Goal: Task Accomplishment & Management: Manage account settings

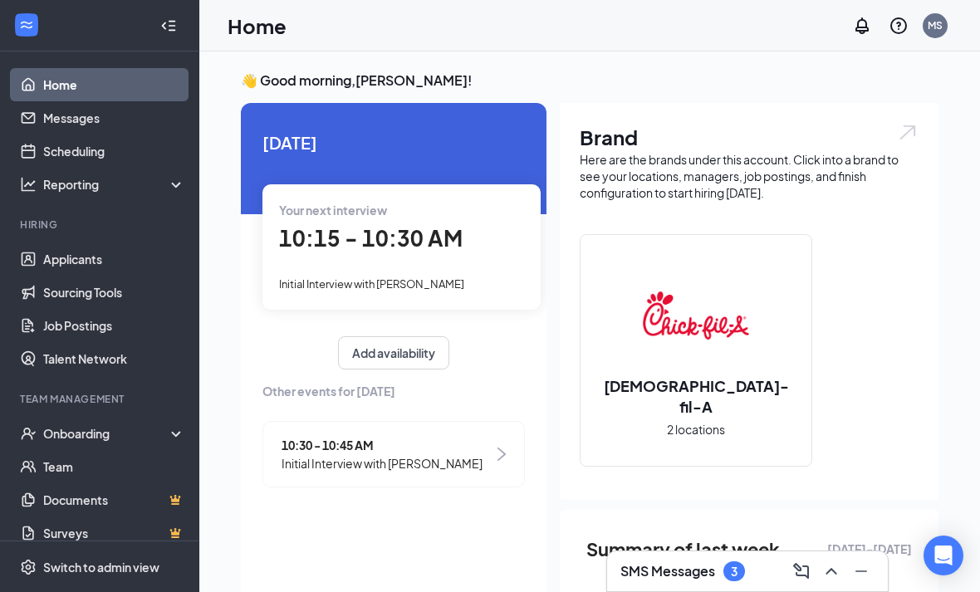
drag, startPoint x: 0, startPoint y: 0, endPoint x: 957, endPoint y: 92, distance: 961.7
click at [0, 0] on html "Home Messages Scheduling Reporting Hiring Applicants Sourcing Tools Job Posting…" at bounding box center [490, 296] width 980 height 592
click at [75, 245] on link "Applicants" at bounding box center [114, 258] width 142 height 33
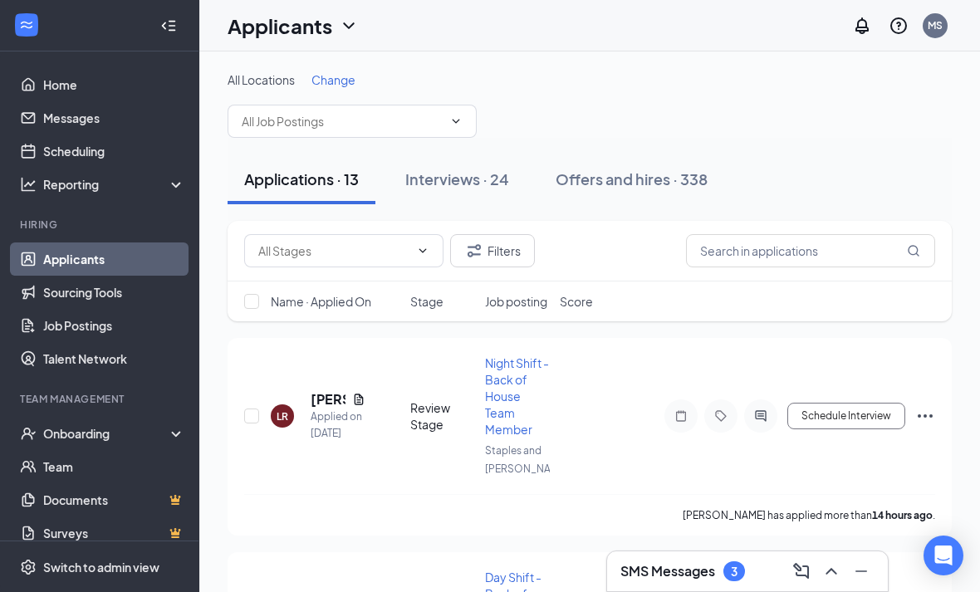
click at [160, 20] on icon "Collapse" at bounding box center [168, 25] width 17 height 17
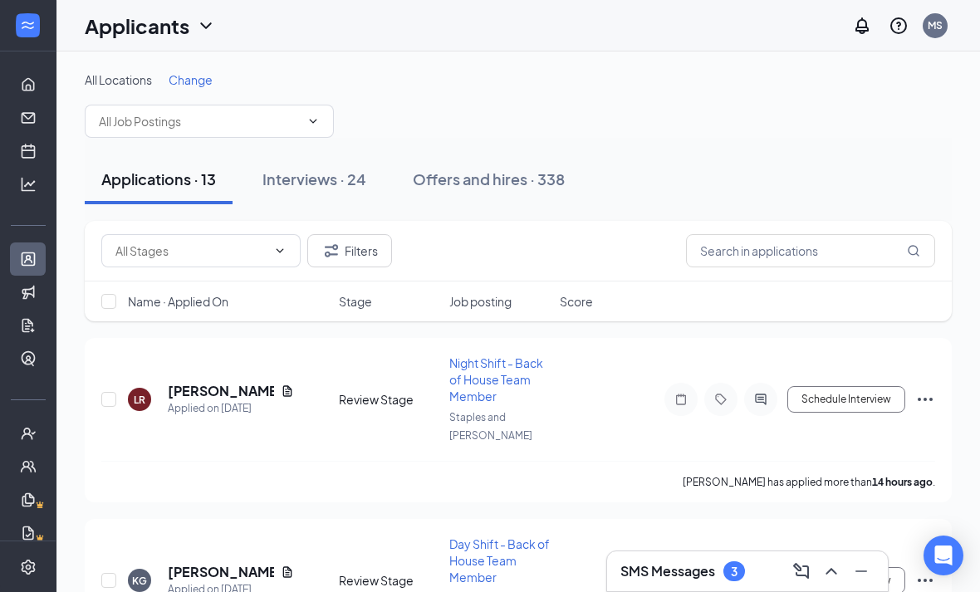
click at [197, 74] on span "Change" at bounding box center [191, 79] width 44 height 15
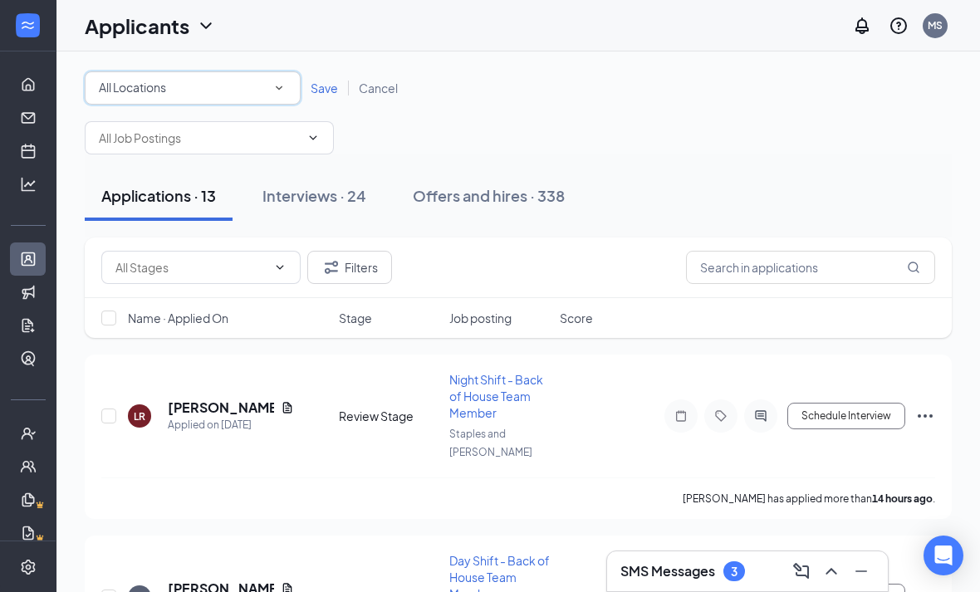
click at [213, 87] on div "All Locations" at bounding box center [193, 88] width 188 height 20
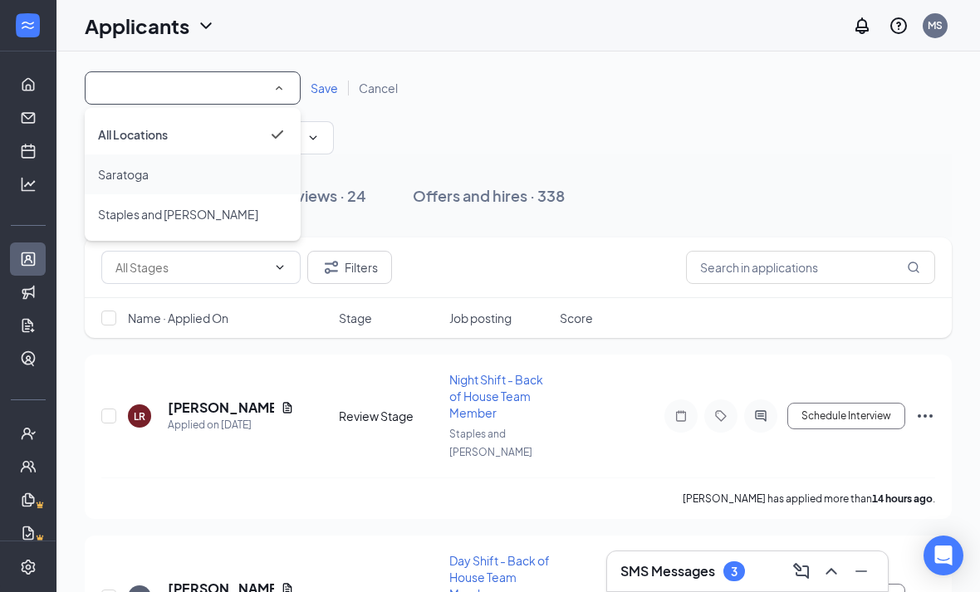
click at [185, 177] on div "Saratoga" at bounding box center [192, 174] width 189 height 20
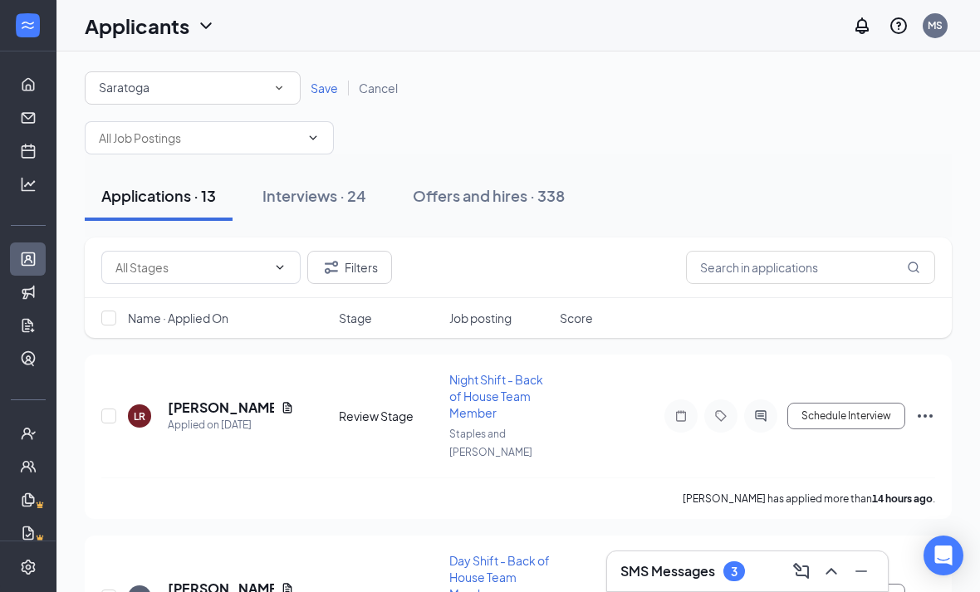
click at [320, 91] on span "Save" at bounding box center [323, 88] width 27 height 15
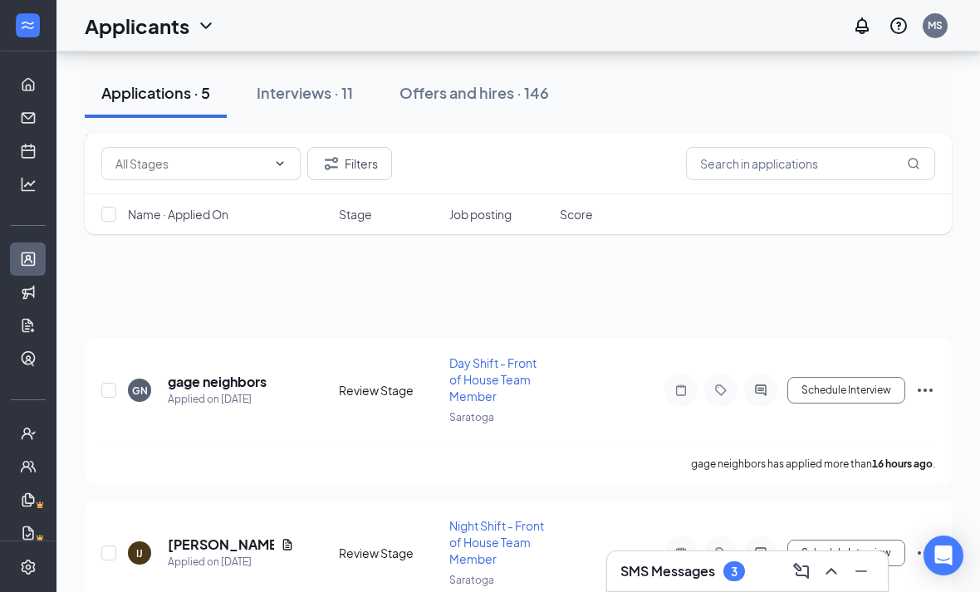
scroll to position [471, 0]
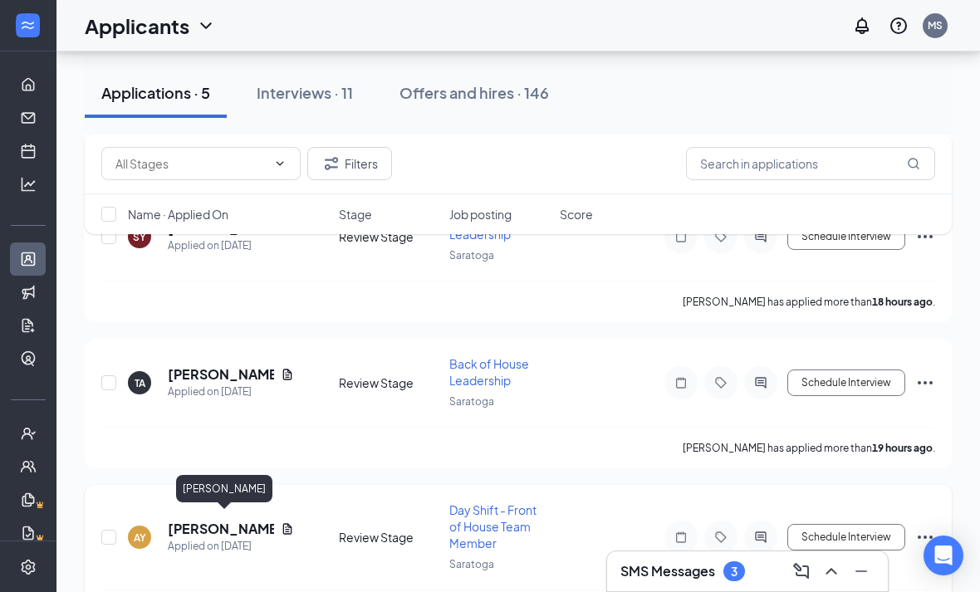
click at [227, 530] on h5 "[PERSON_NAME]" at bounding box center [221, 529] width 106 height 18
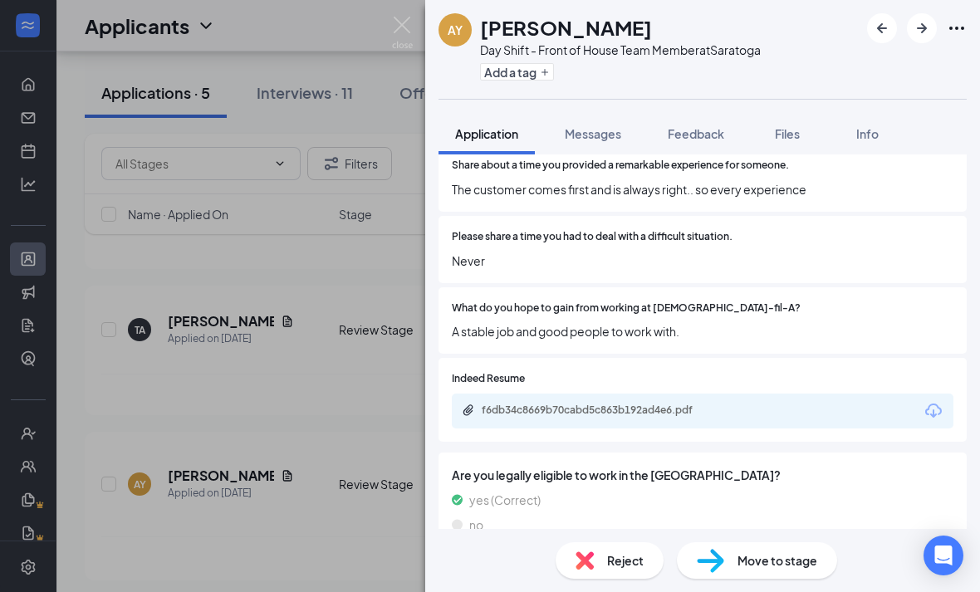
scroll to position [936, 0]
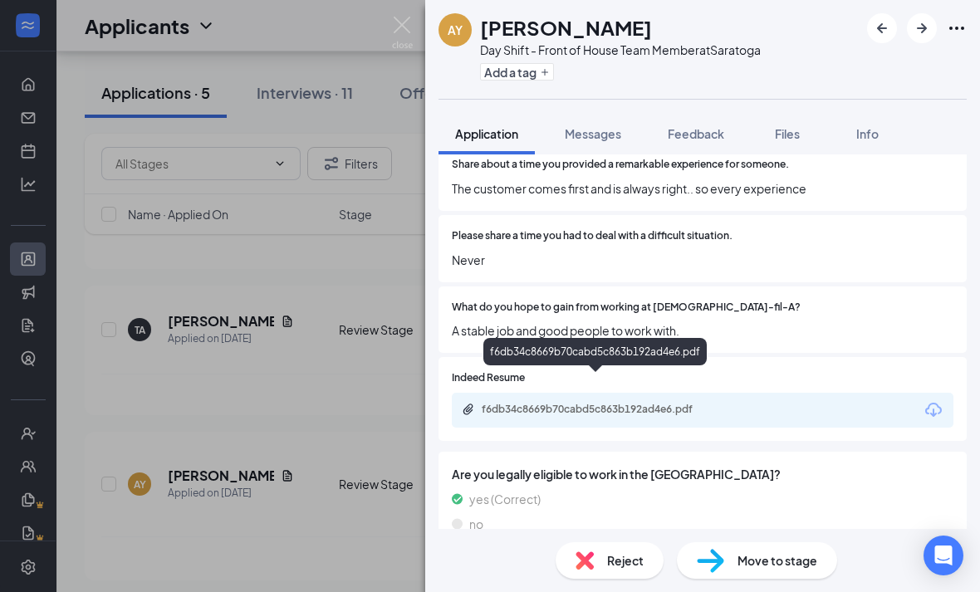
click at [555, 403] on div "f6db34c8669b70cabd5c863b192ad4e6.pdf" at bounding box center [598, 409] width 232 height 13
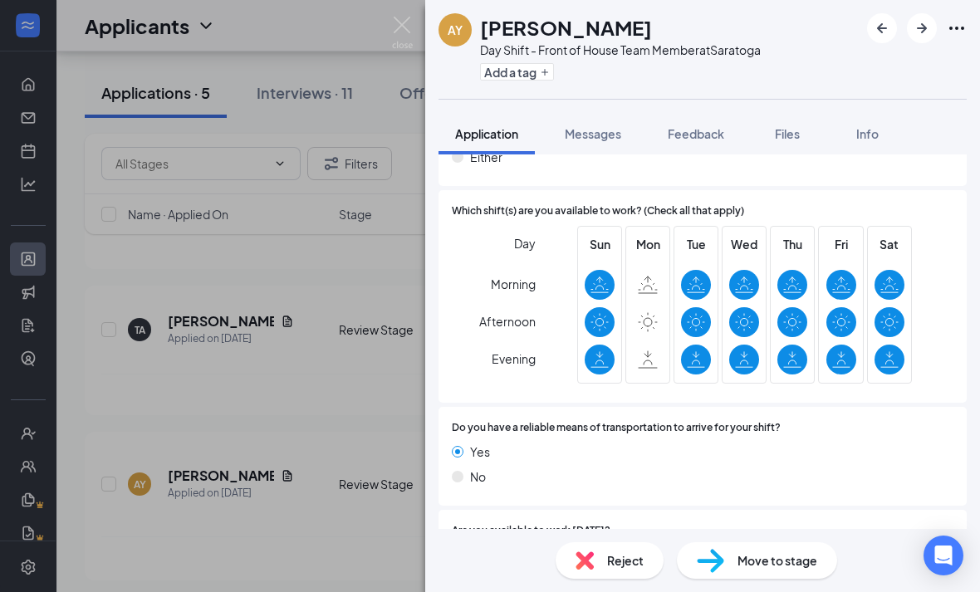
scroll to position [53, 0]
click at [740, 555] on span "Move to stage" at bounding box center [777, 560] width 80 height 18
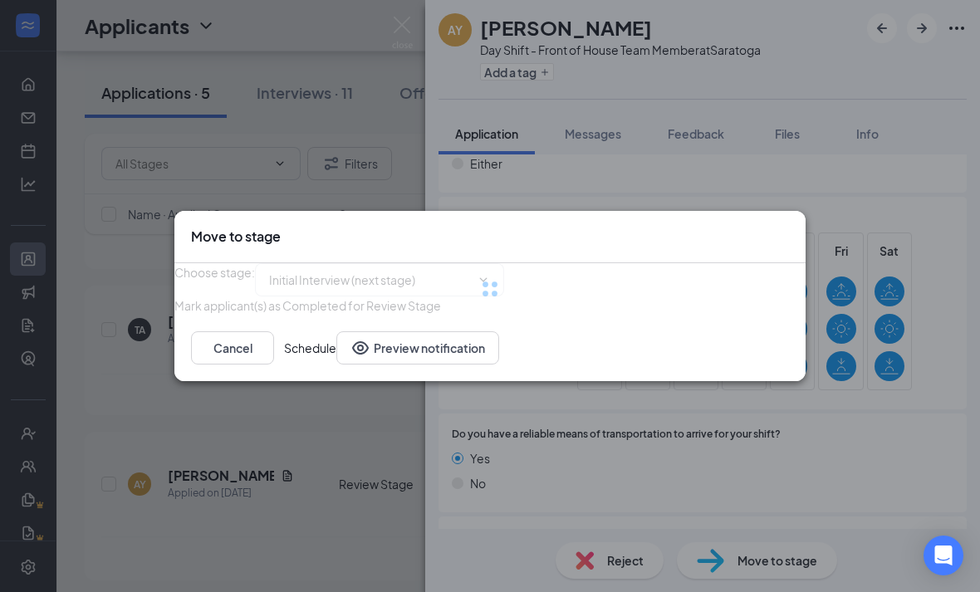
type input "Initial Interview (next stage)"
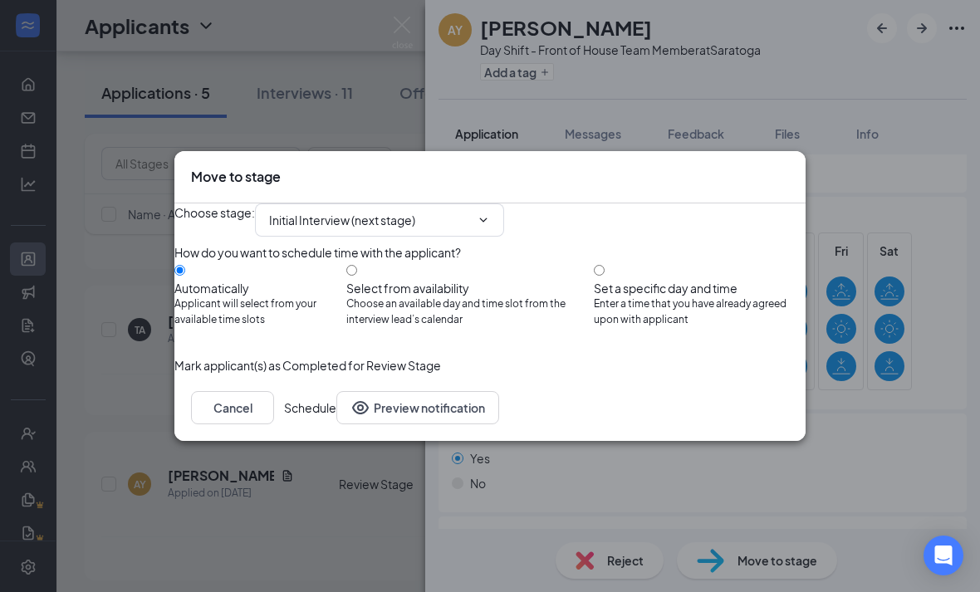
click at [336, 424] on button "Schedule" at bounding box center [310, 407] width 52 height 33
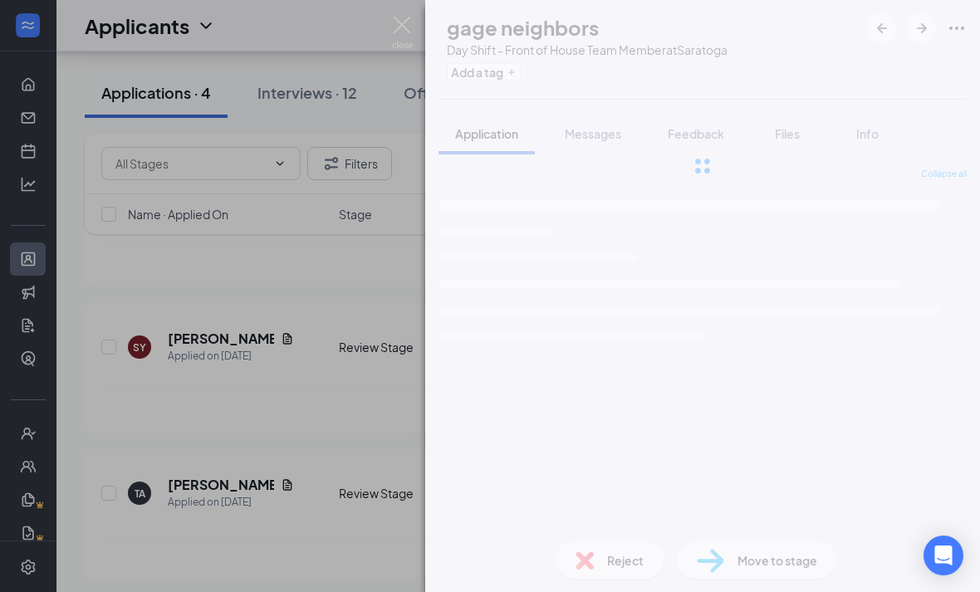
click at [397, 28] on img at bounding box center [402, 33] width 21 height 32
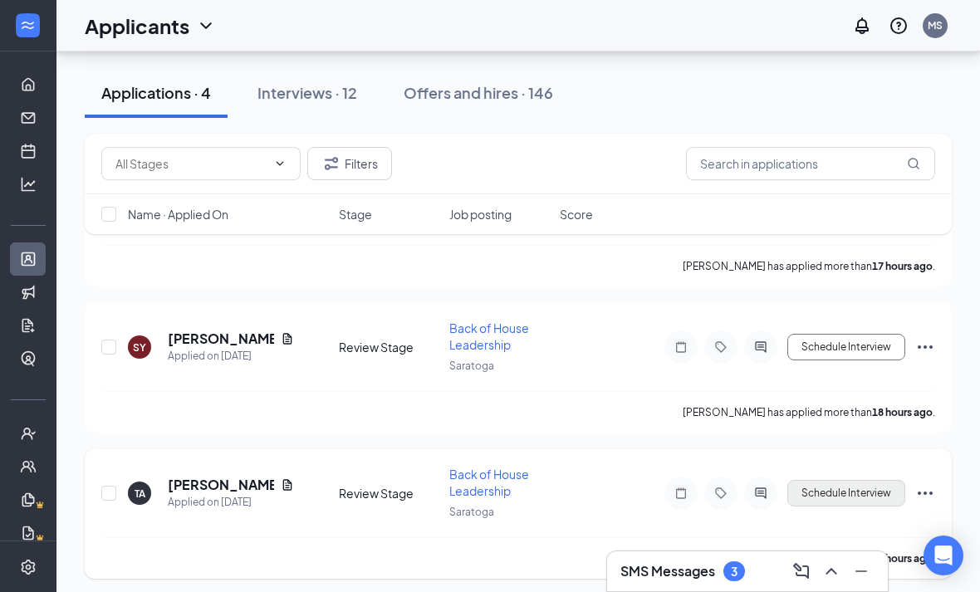
click at [832, 487] on button "Schedule Interview" at bounding box center [846, 493] width 118 height 27
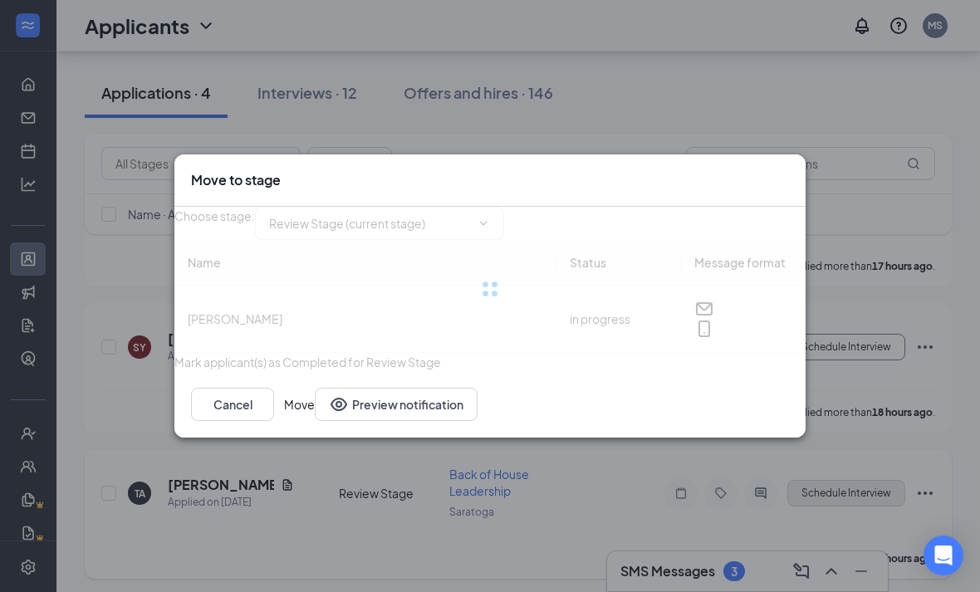
type input "Initial Interview (next stage)"
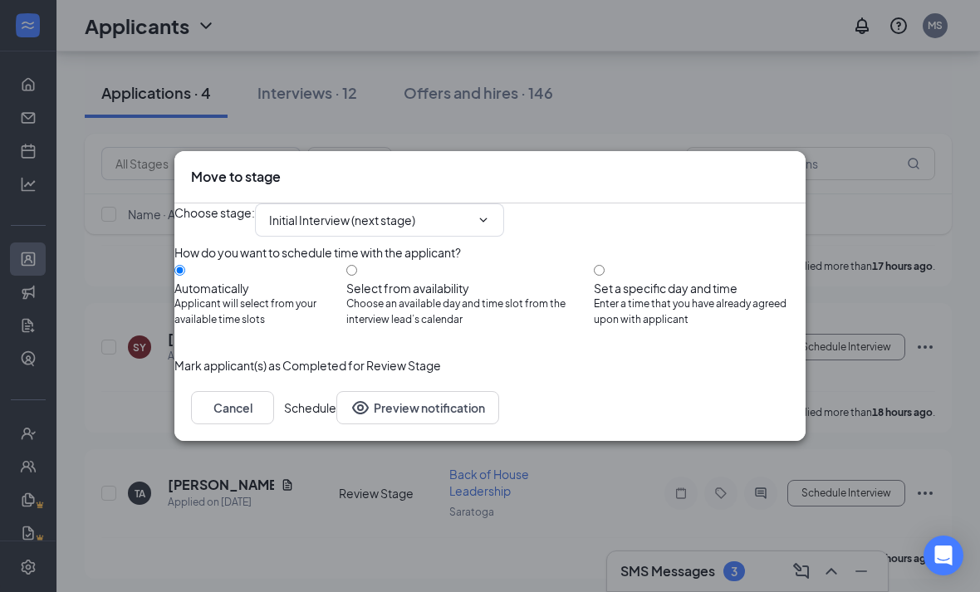
click at [336, 424] on button "Schedule" at bounding box center [310, 407] width 52 height 33
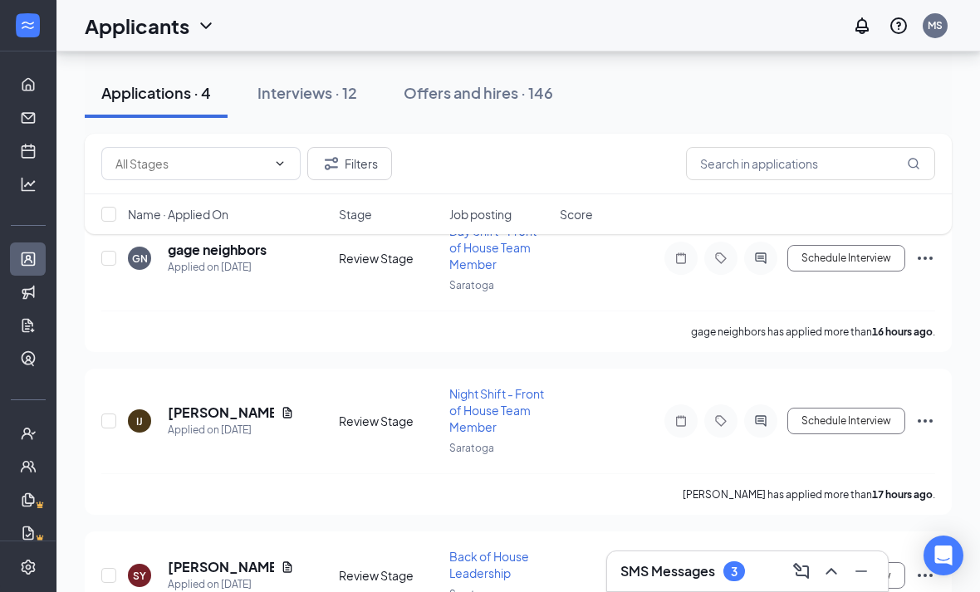
scroll to position [163, 0]
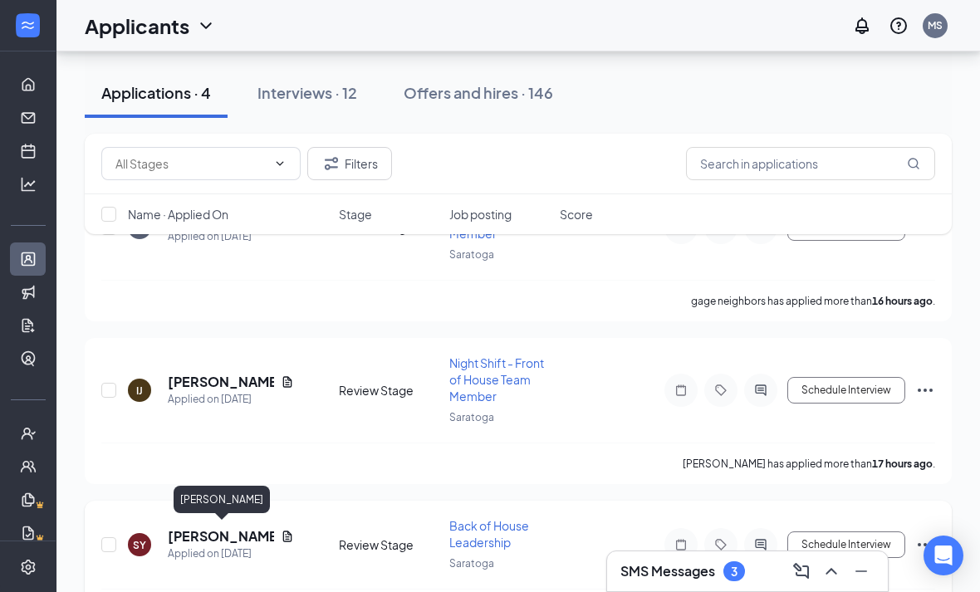
click at [247, 533] on h5 "[PERSON_NAME]" at bounding box center [221, 536] width 106 height 18
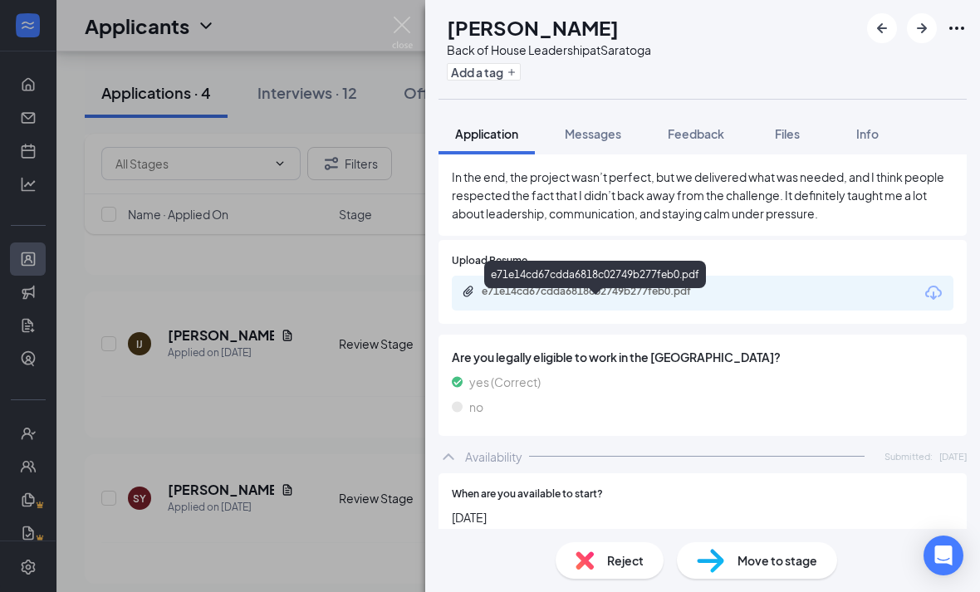
scroll to position [1403, 0]
click at [476, 286] on div "e71e14cd67cdda6818c02749b277feb0.pdf" at bounding box center [596, 292] width 269 height 13
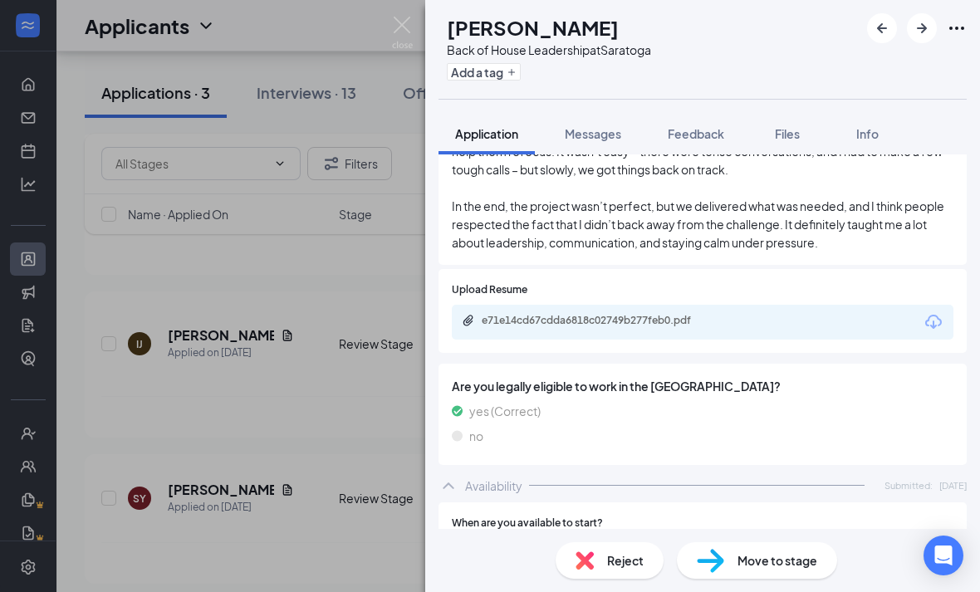
scroll to position [1328, 0]
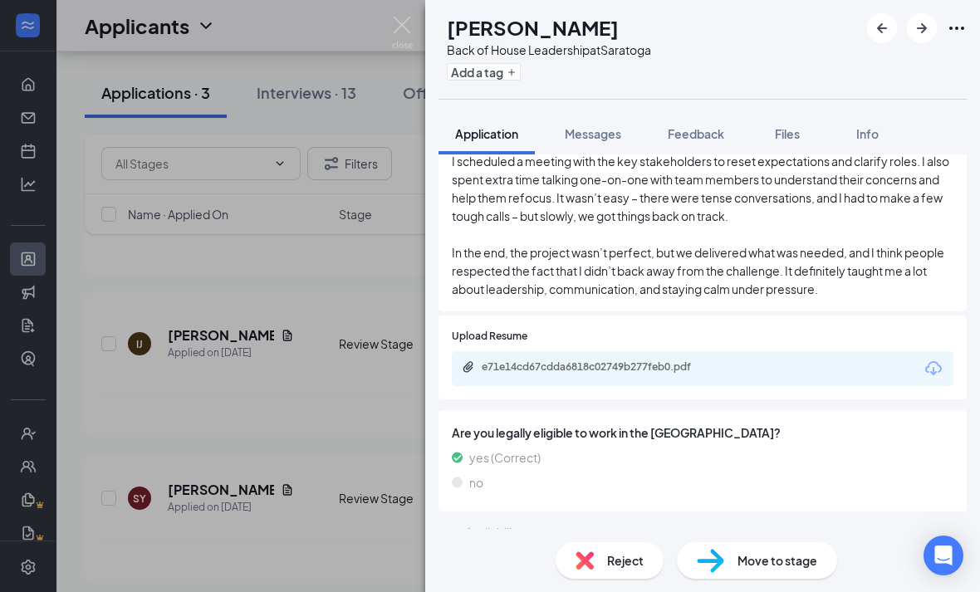
click at [632, 360] on div "e71e14cd67cdda6818c02749b277feb0.pdf" at bounding box center [598, 366] width 232 height 13
click at [403, 35] on img at bounding box center [402, 33] width 21 height 32
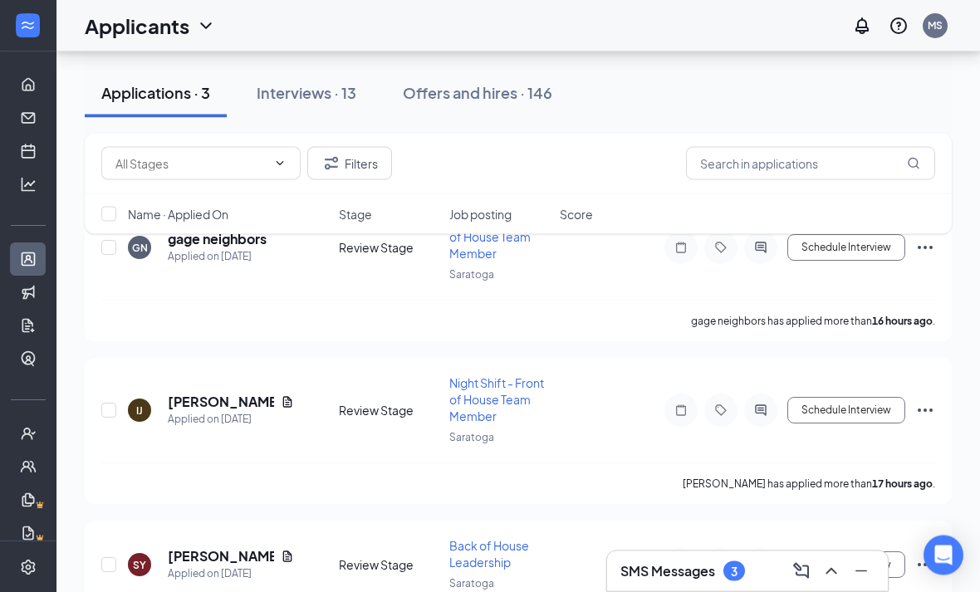
scroll to position [143, 0]
click at [208, 393] on h5 "[PERSON_NAME]" at bounding box center [221, 402] width 106 height 18
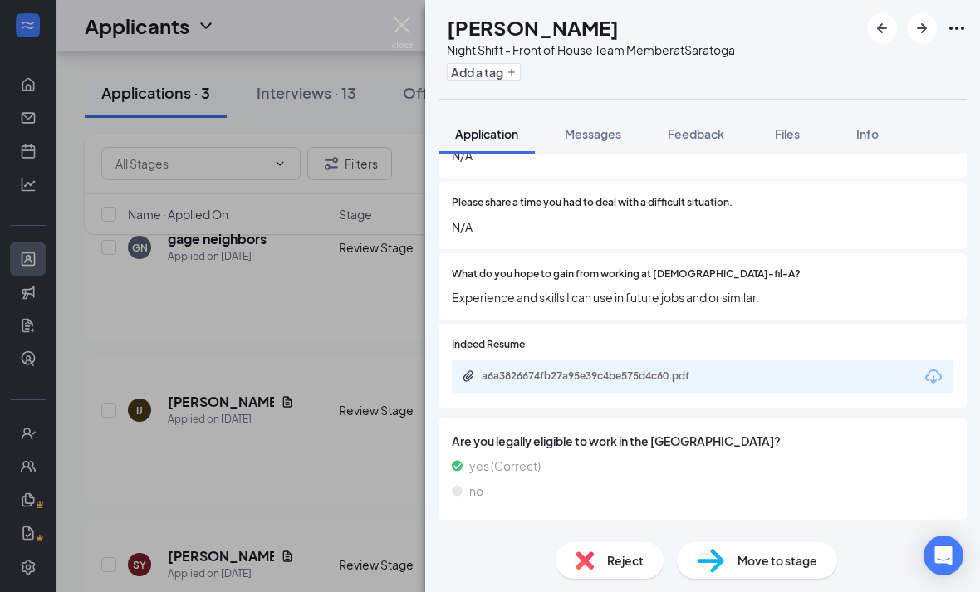
scroll to position [1006, 0]
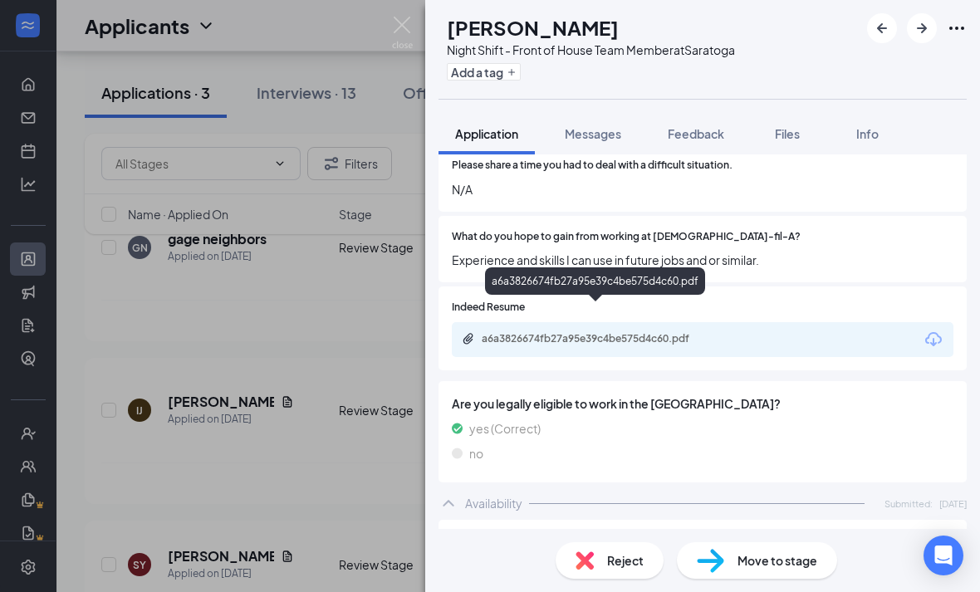
click at [663, 332] on div "a6a3826674fb27a95e39c4be575d4c60.pdf" at bounding box center [598, 338] width 232 height 13
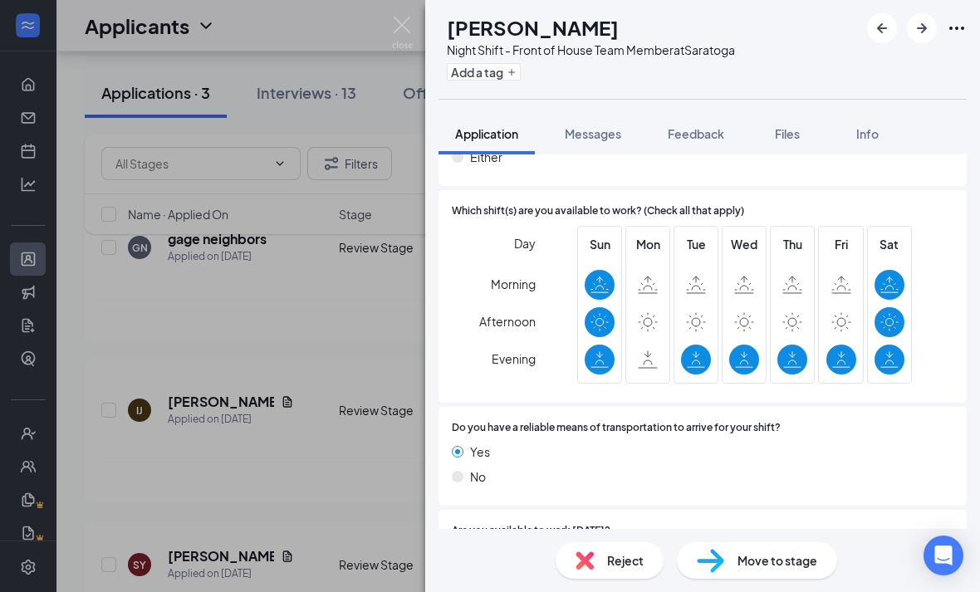
scroll to position [53, 0]
click at [760, 556] on span "Move to stage" at bounding box center [777, 560] width 80 height 18
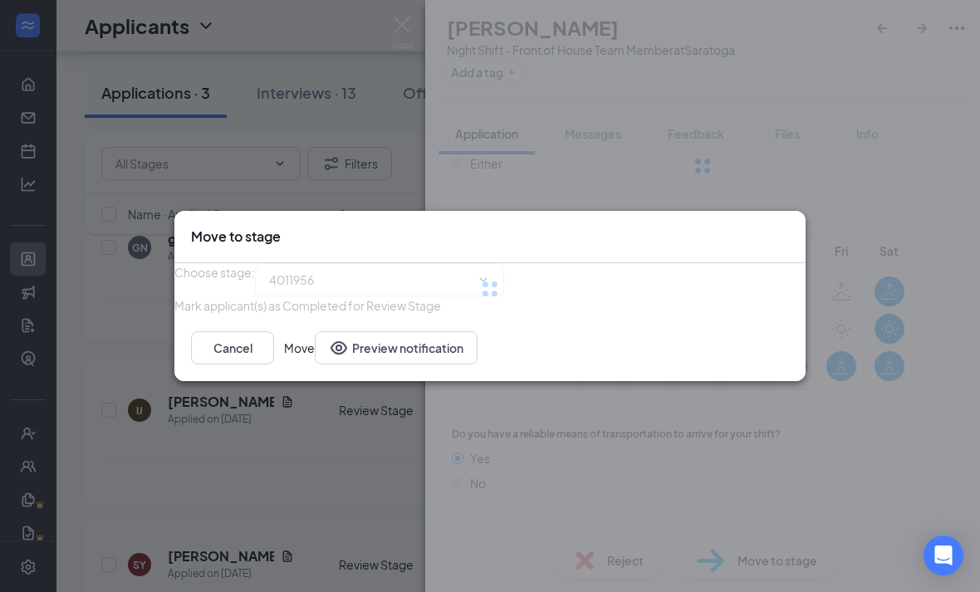
type input "Initial Interview (next stage)"
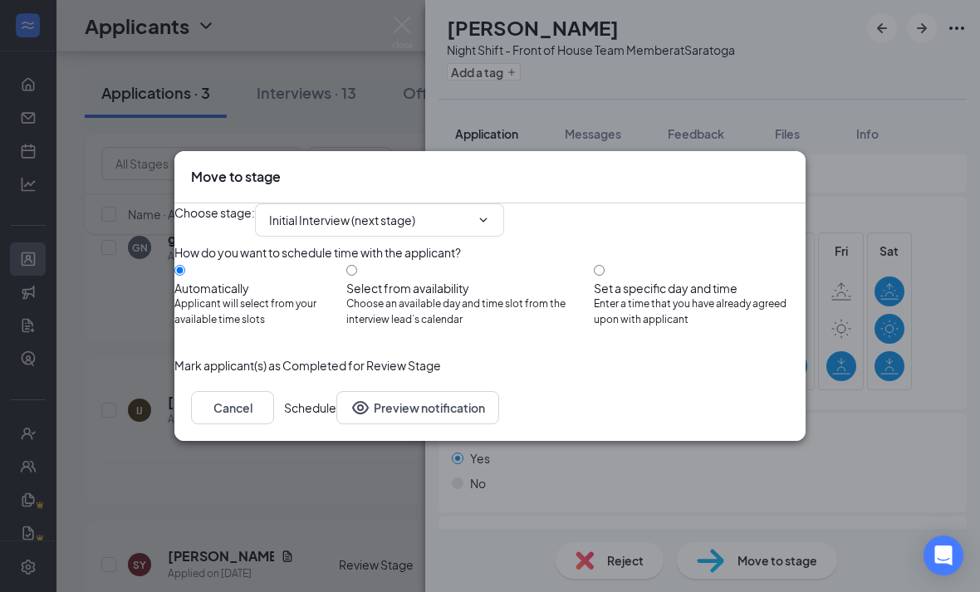
click at [336, 424] on button "Schedule" at bounding box center [310, 407] width 52 height 33
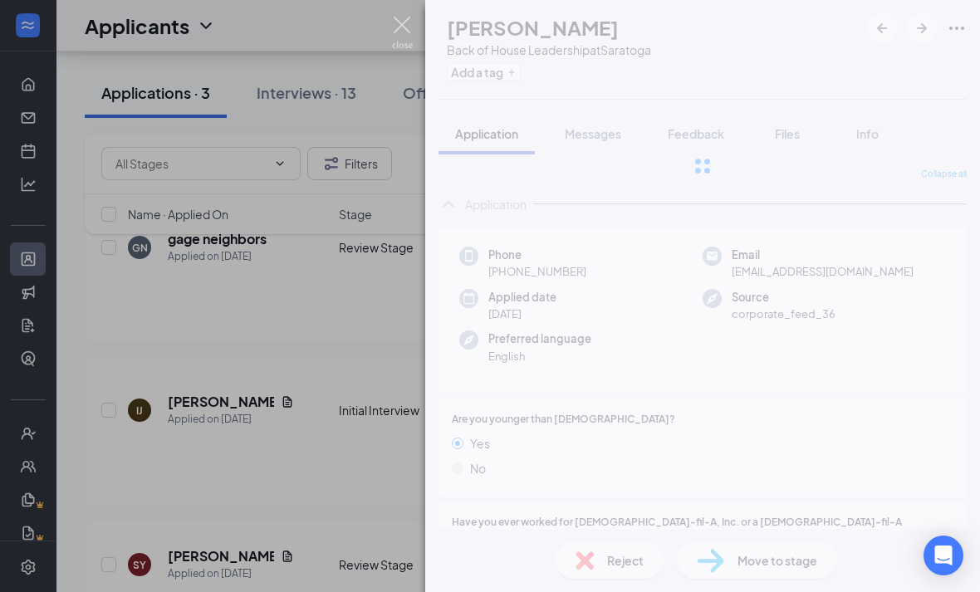
click at [405, 27] on img at bounding box center [402, 33] width 21 height 32
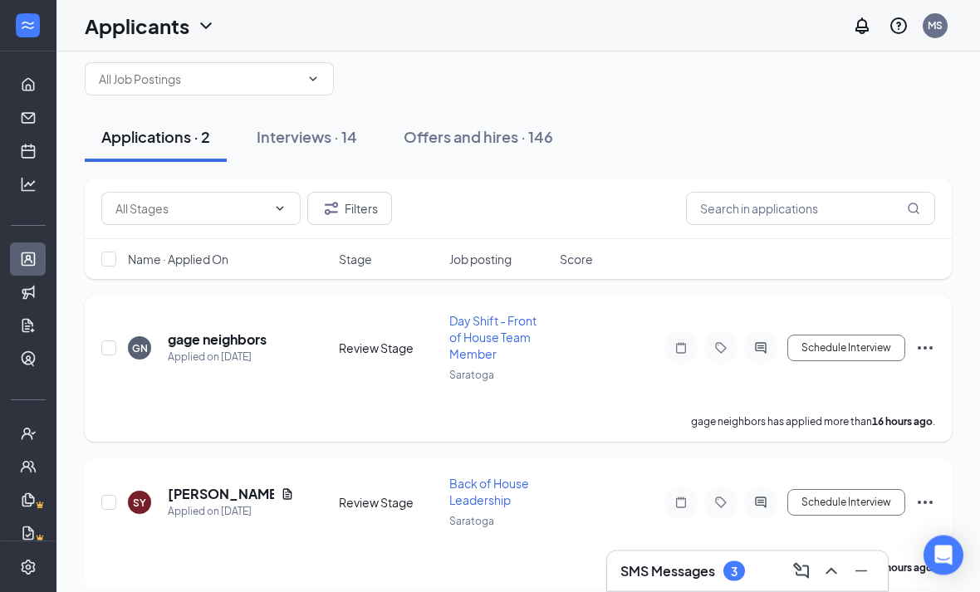
scroll to position [34, 0]
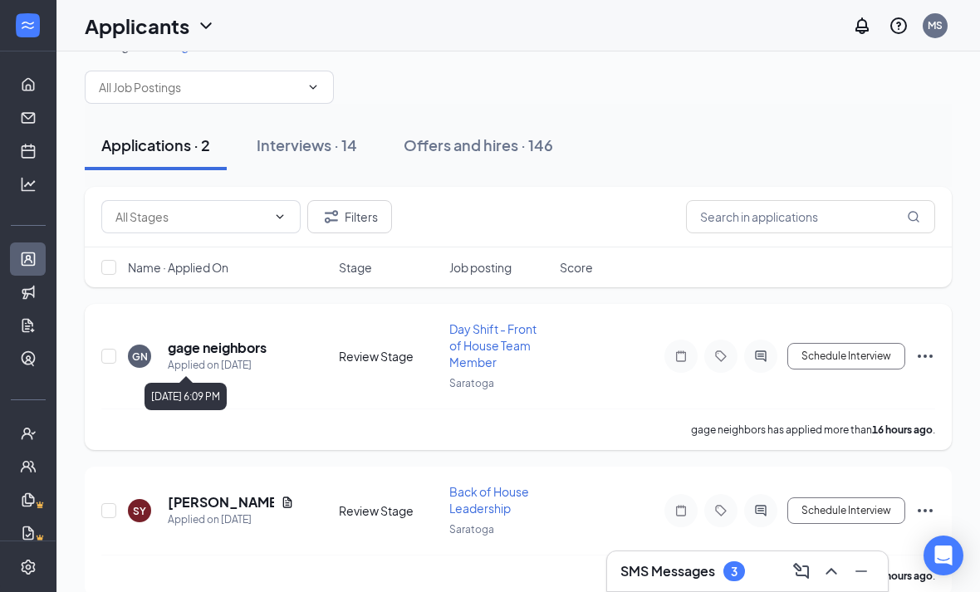
click at [246, 355] on h5 "gage neighbors" at bounding box center [217, 348] width 99 height 18
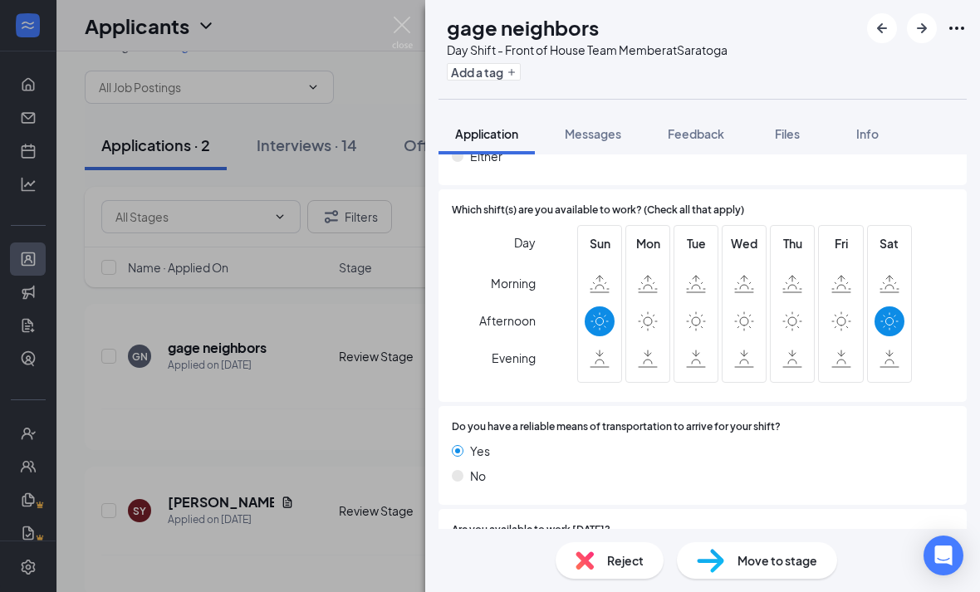
scroll to position [53, 0]
click at [624, 562] on span "Reject" at bounding box center [625, 560] width 37 height 18
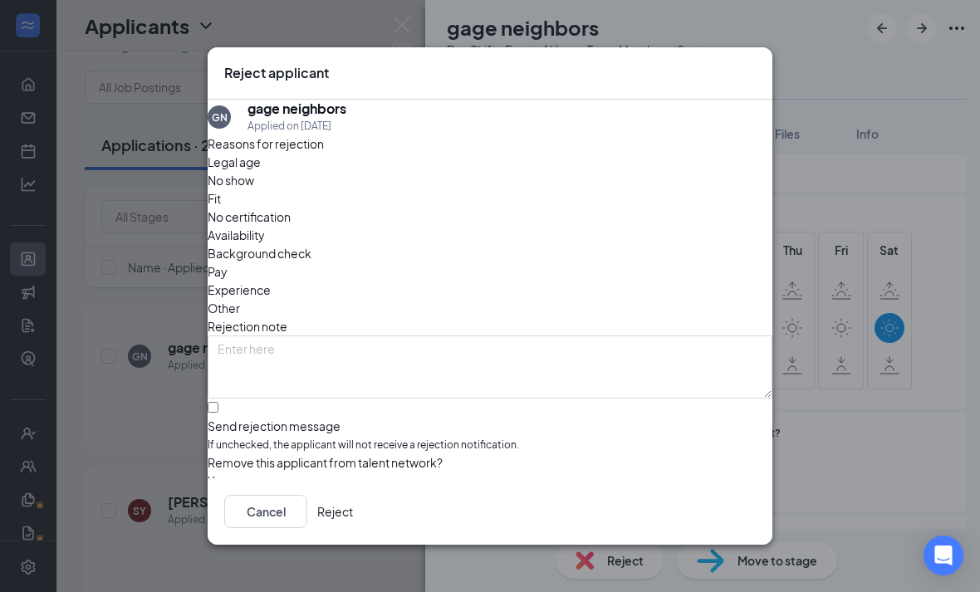
click at [265, 226] on span "Availability" at bounding box center [236, 235] width 57 height 18
click at [723, 545] on div "Cancel Reject" at bounding box center [490, 511] width 565 height 66
click at [353, 512] on button "Reject" at bounding box center [335, 511] width 36 height 33
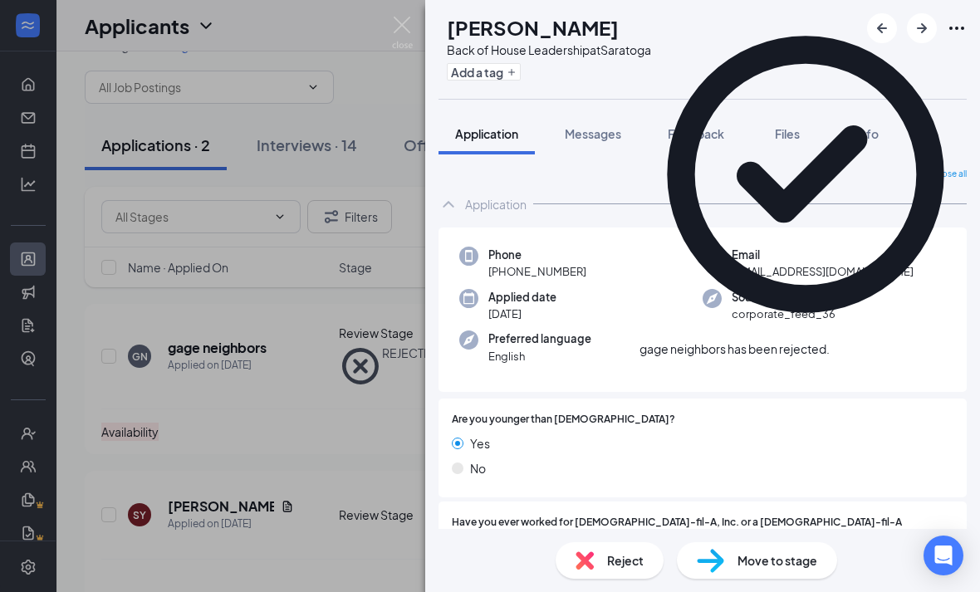
click at [425, 36] on div "SY [PERSON_NAME] Back of House Leadership at Saratoga Add a tag" at bounding box center [702, 49] width 555 height 99
click at [390, 23] on div "SY [PERSON_NAME] Back of House Leadership at Saratoga Add a tag Application Mes…" at bounding box center [490, 296] width 980 height 592
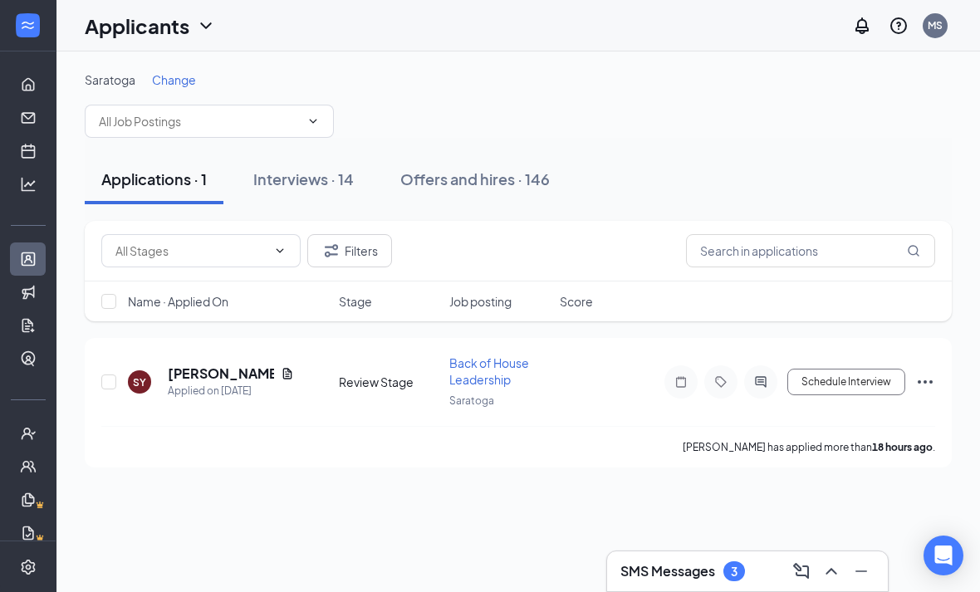
click at [176, 84] on span "Change" at bounding box center [174, 79] width 44 height 15
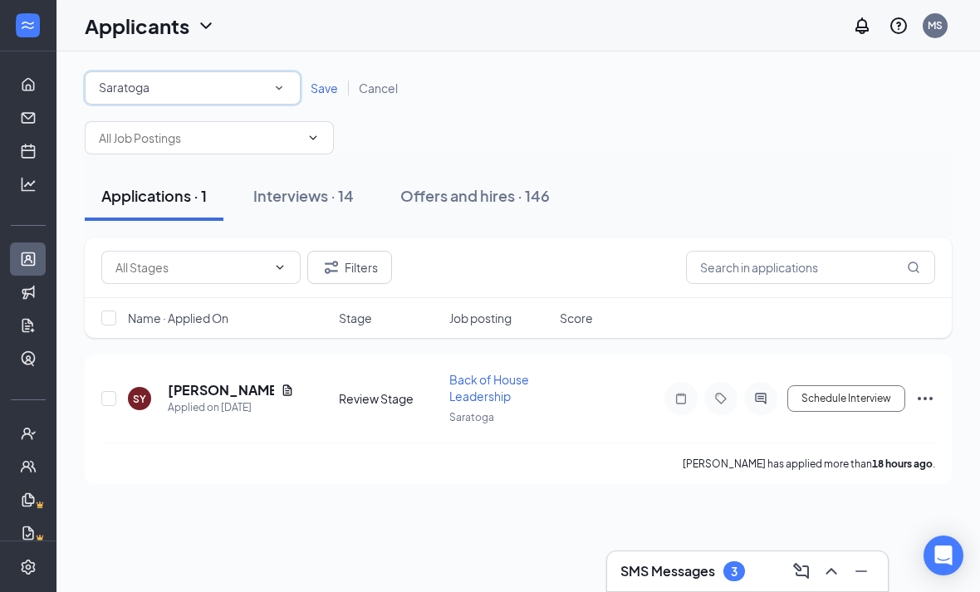
click at [183, 95] on div "Saratoga" at bounding box center [193, 88] width 188 height 20
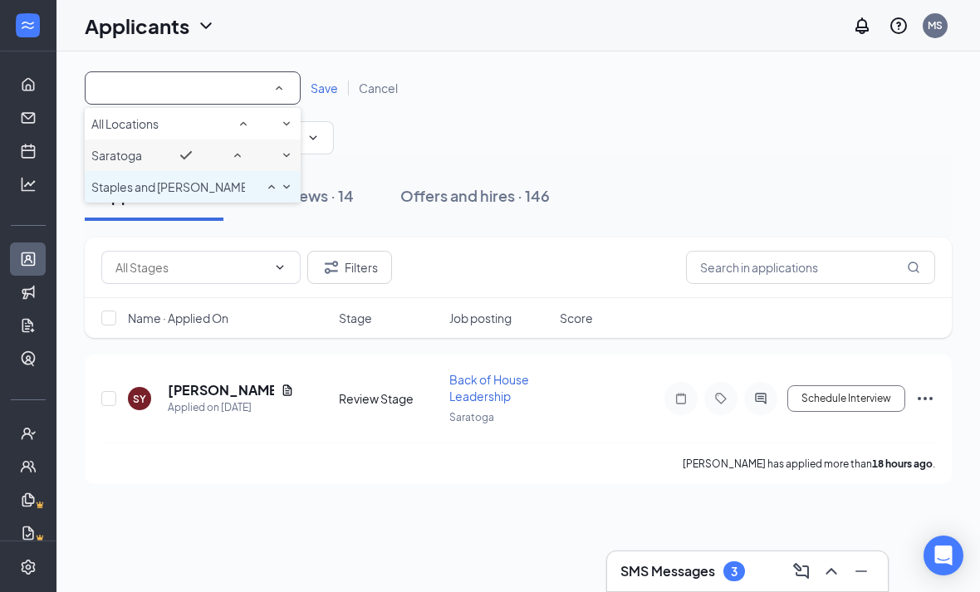
click at [171, 194] on span "Staples and [PERSON_NAME]" at bounding box center [171, 186] width 160 height 15
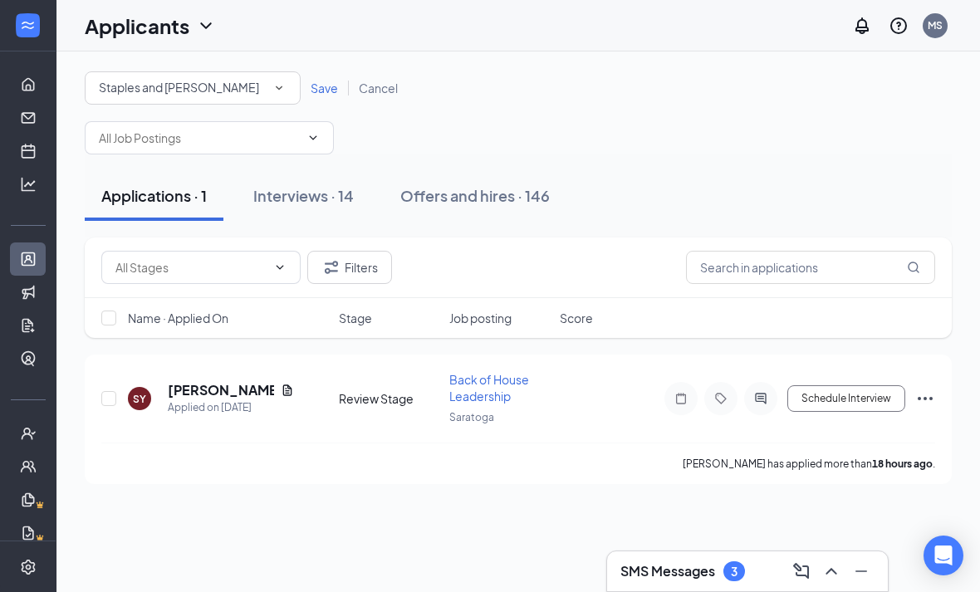
click at [327, 88] on span "Save" at bounding box center [323, 88] width 27 height 15
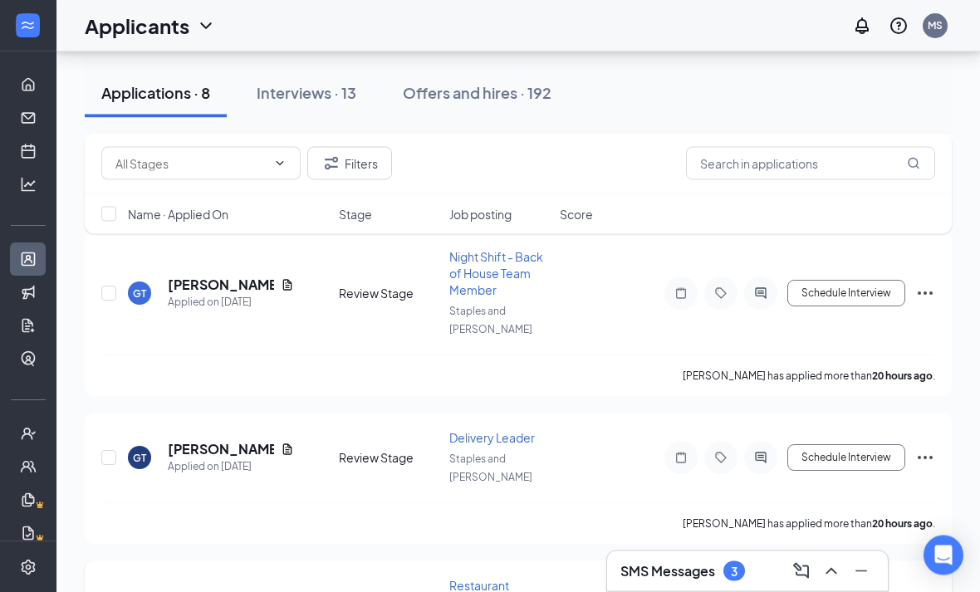
scroll to position [441, 0]
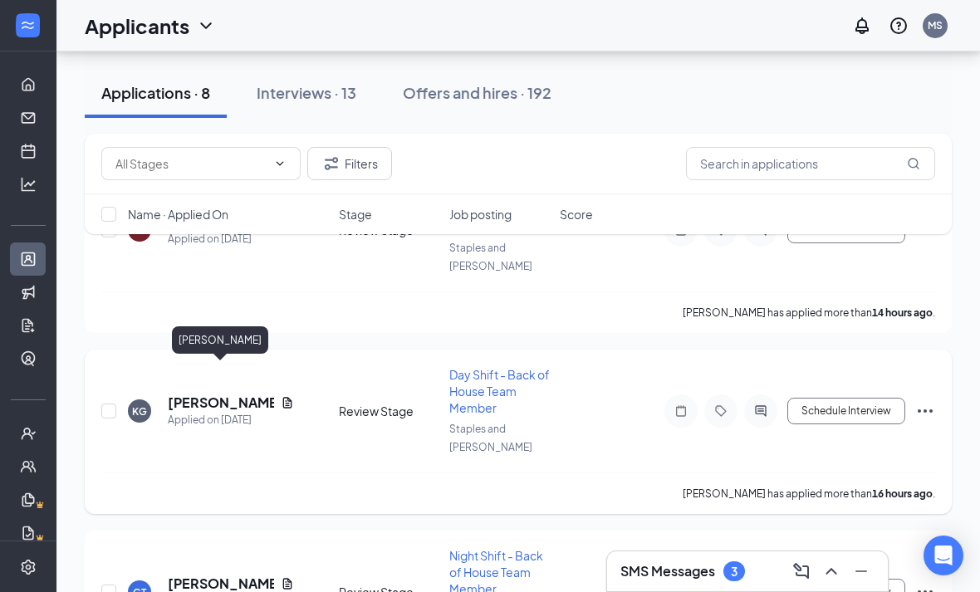
click at [210, 394] on h5 "[PERSON_NAME]" at bounding box center [221, 403] width 106 height 18
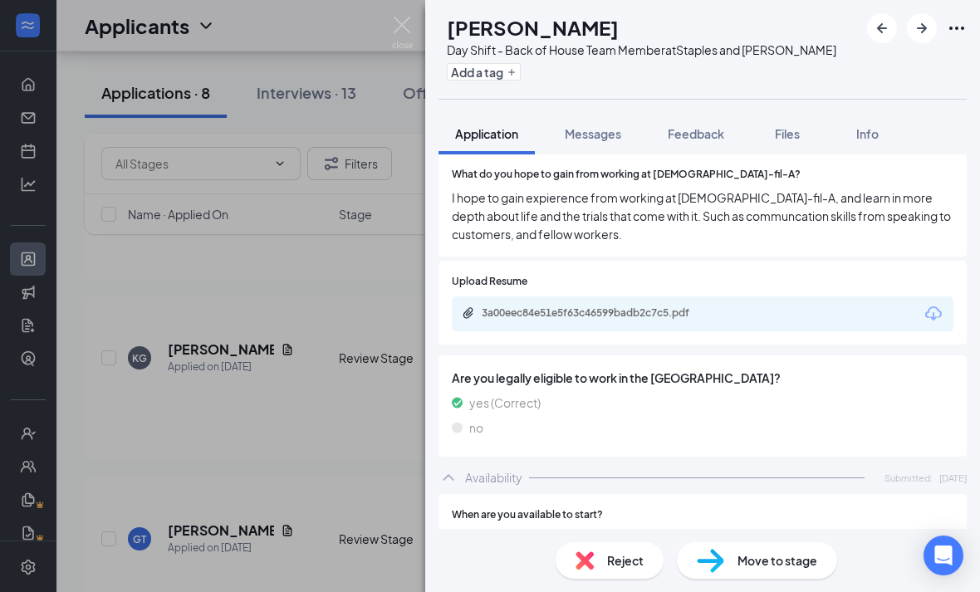
scroll to position [1232, 0]
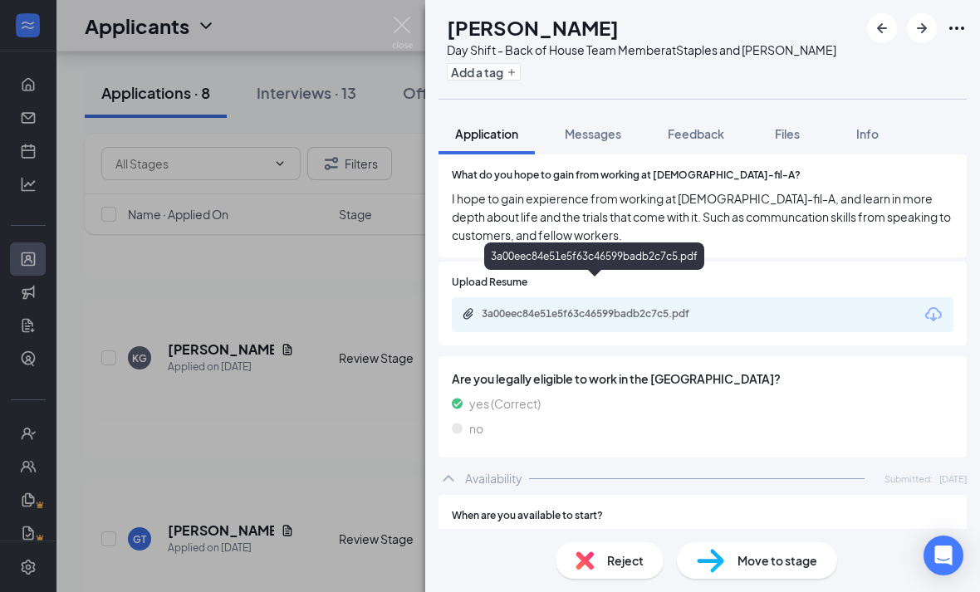
click at [534, 307] on div "3a00eec84e51e5f63c46599badb2c7c5.pdf" at bounding box center [598, 313] width 232 height 13
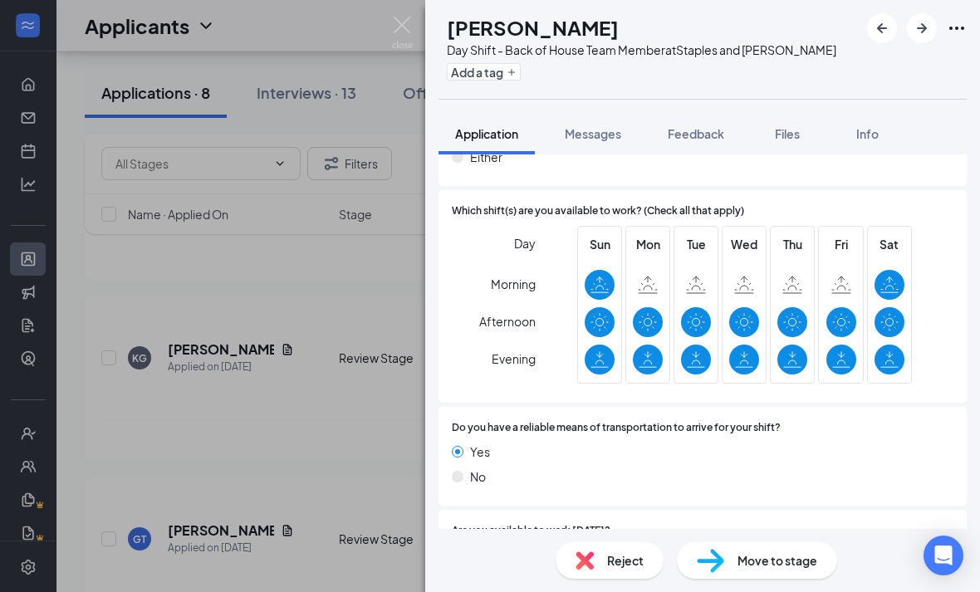
scroll to position [53, 0]
click at [752, 565] on span "Move to stage" at bounding box center [777, 560] width 80 height 18
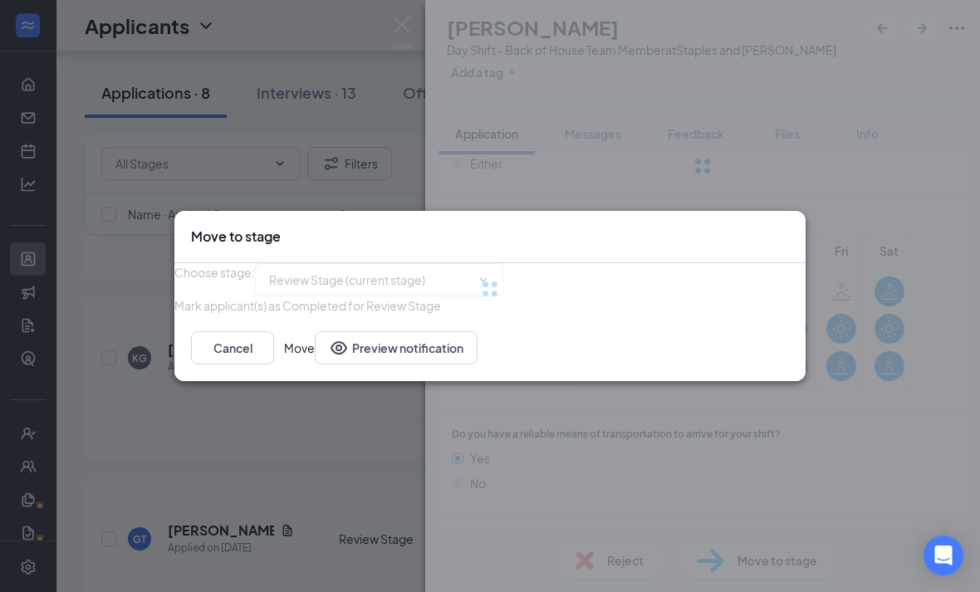
type input "Initial Interview (next stage)"
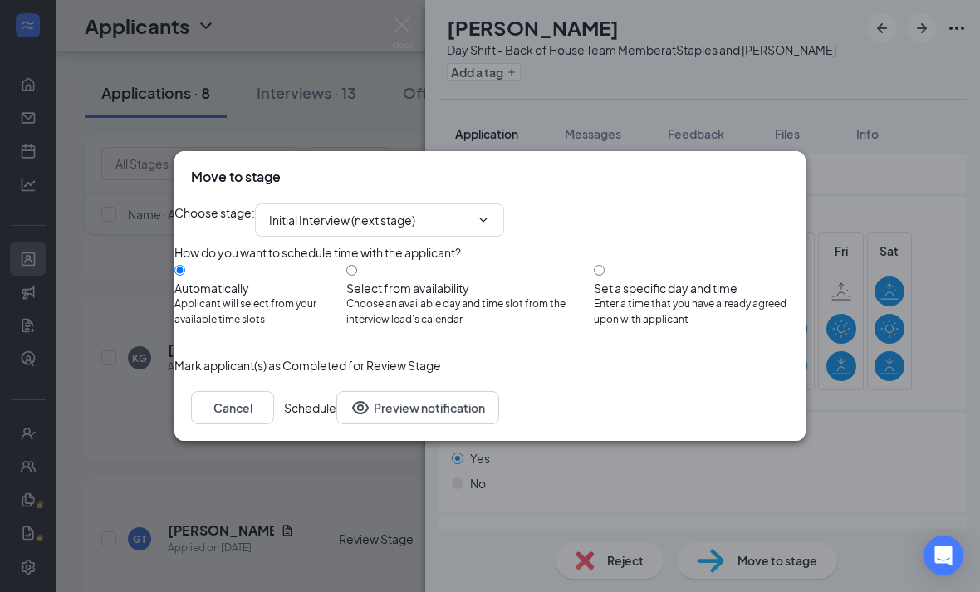
click at [336, 424] on button "Schedule" at bounding box center [310, 407] width 52 height 33
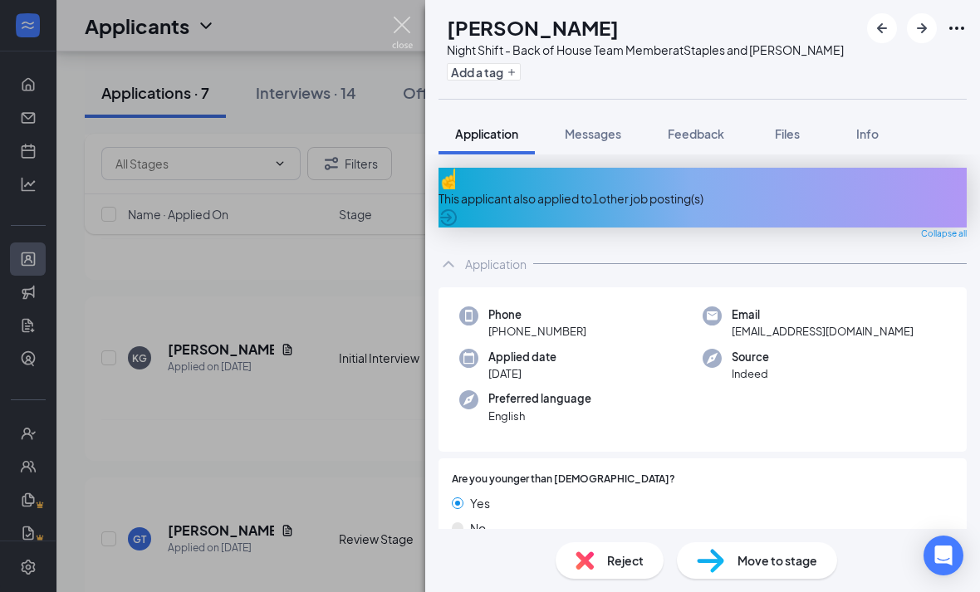
click at [399, 40] on img at bounding box center [402, 33] width 21 height 32
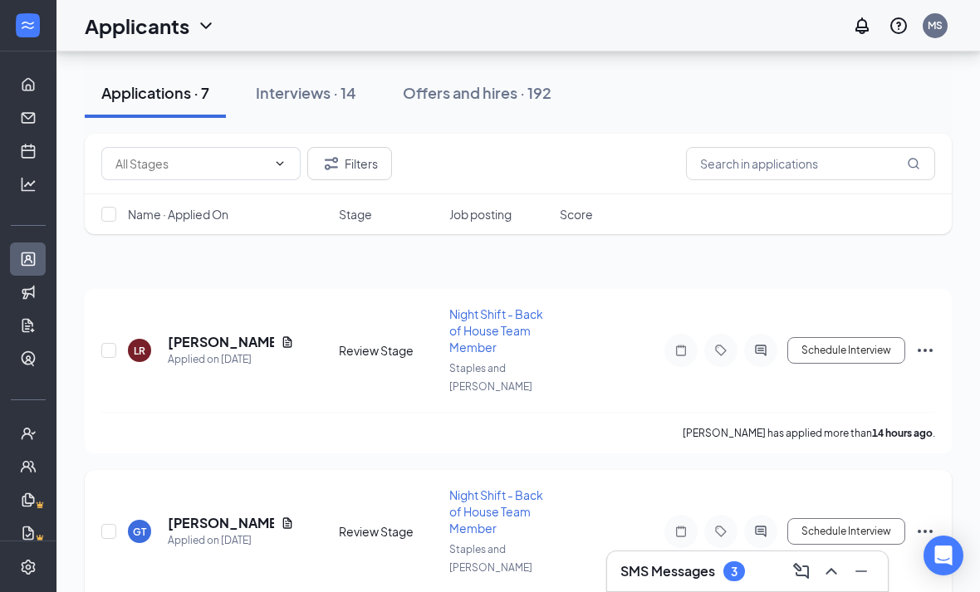
scroll to position [46, 0]
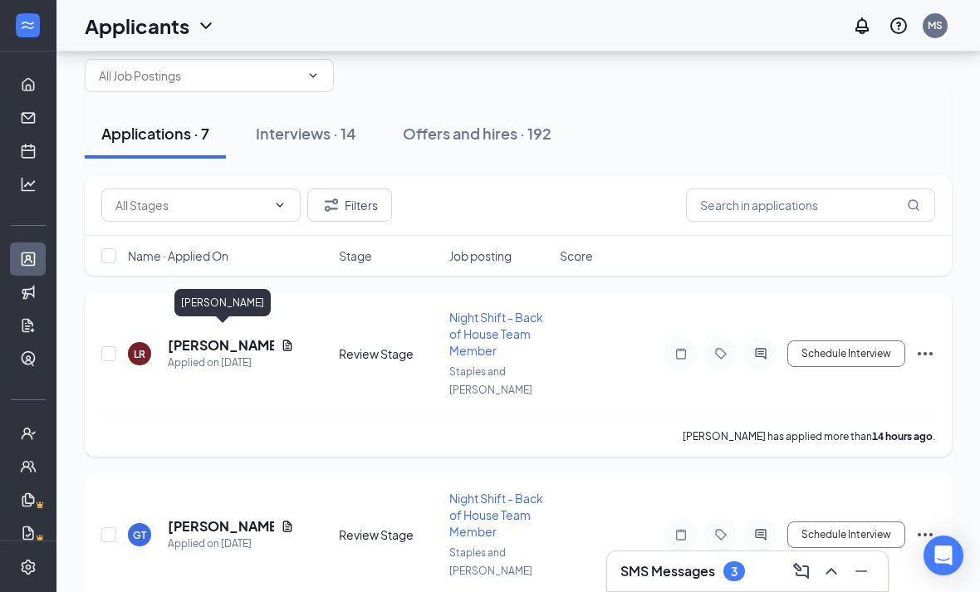
click at [247, 338] on h5 "[PERSON_NAME]" at bounding box center [221, 345] width 106 height 18
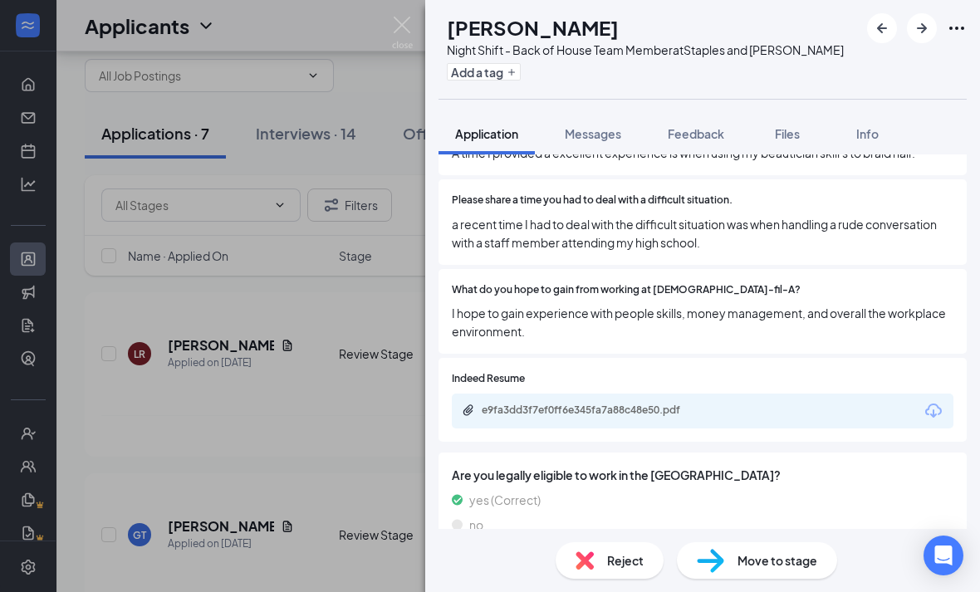
scroll to position [1009, 0]
click at [677, 403] on div "e9fa3dd3f7ef0ff6e345fa7a88c48e50.pdf" at bounding box center [598, 409] width 232 height 13
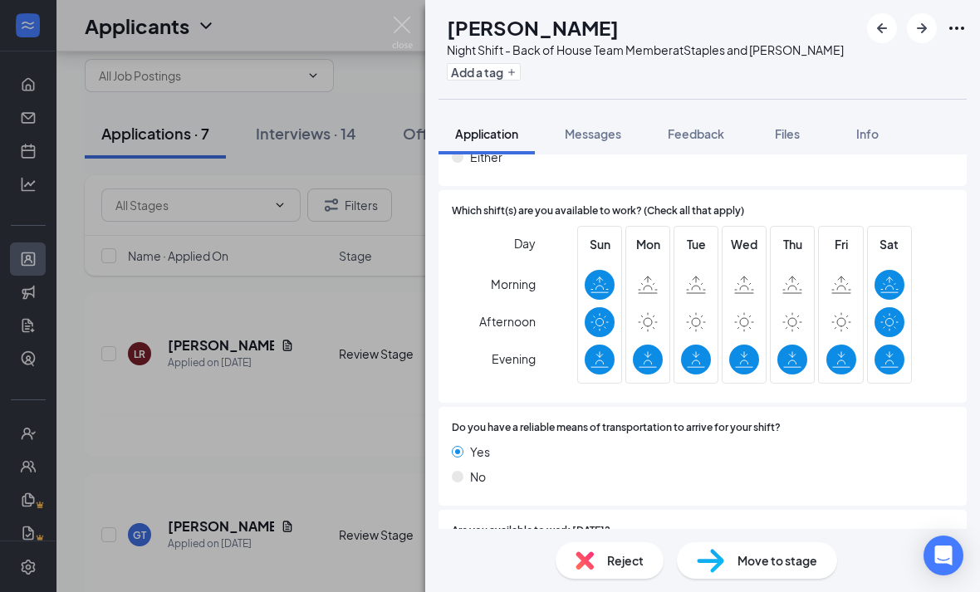
scroll to position [53, 0]
click at [743, 561] on span "Move to stage" at bounding box center [777, 560] width 80 height 18
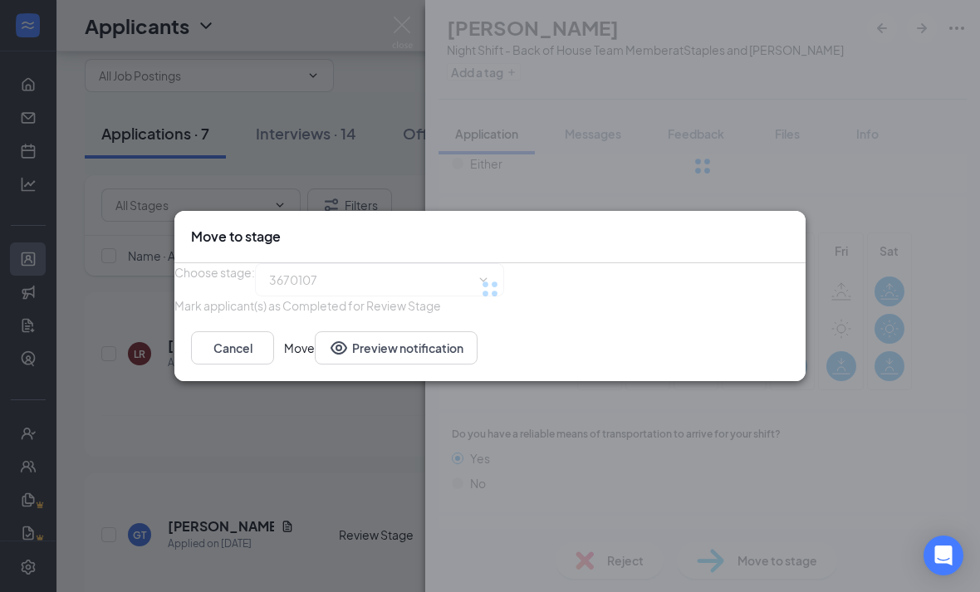
type input "Initial Interview (next stage)"
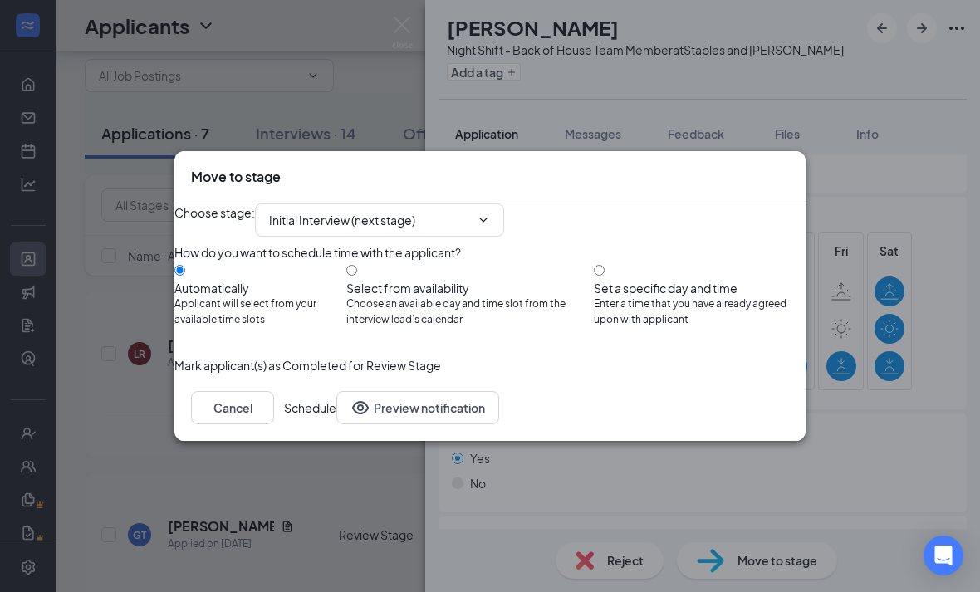
click at [336, 424] on button "Schedule" at bounding box center [310, 407] width 52 height 33
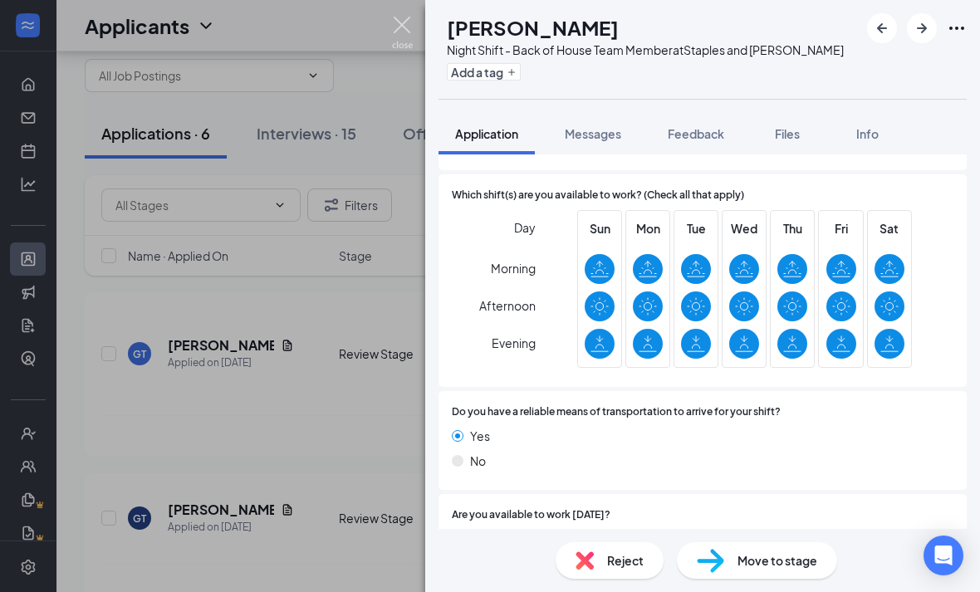
scroll to position [1577, 0]
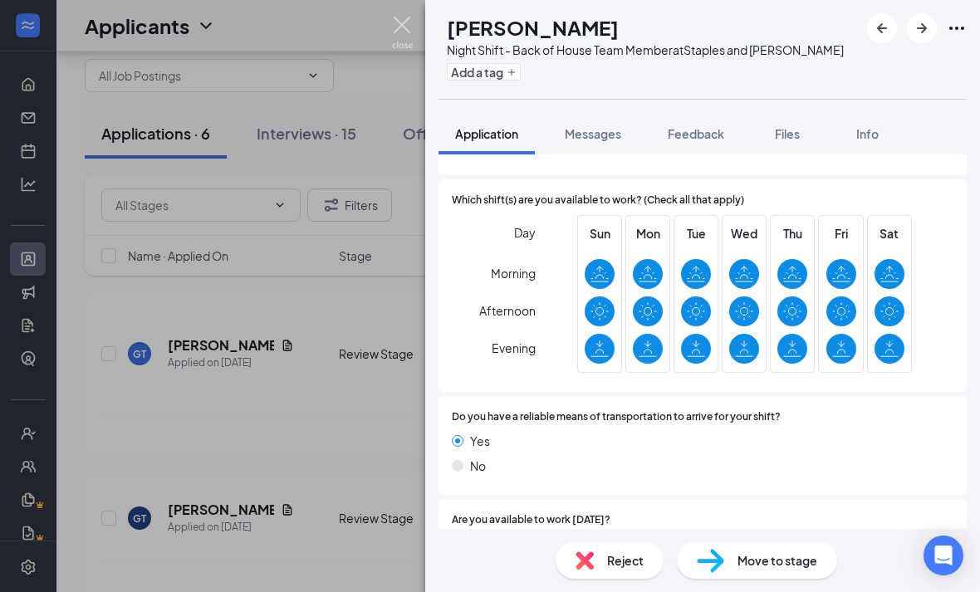
click at [393, 27] on img at bounding box center [402, 33] width 21 height 32
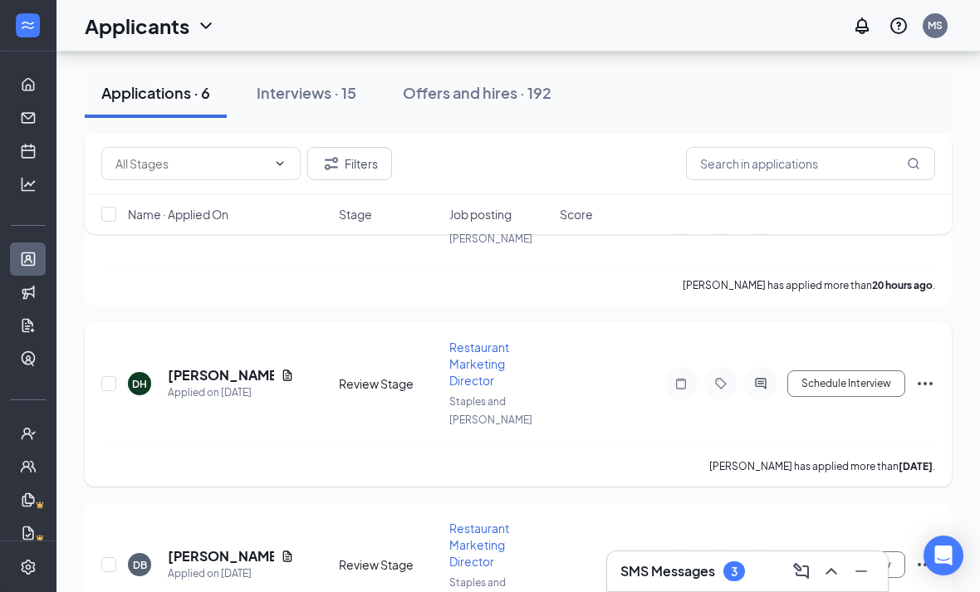
scroll to position [629, 0]
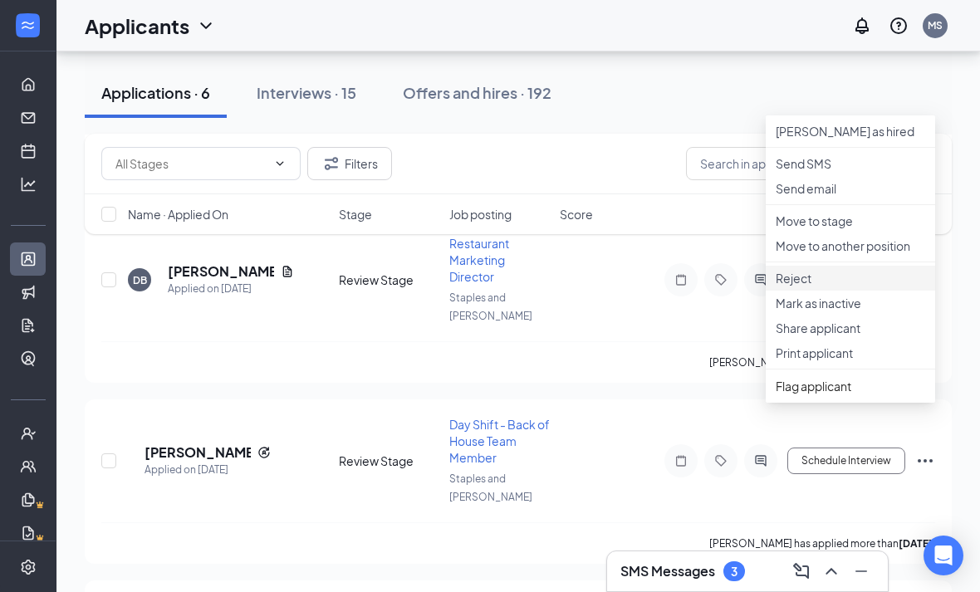
click at [846, 286] on p "Reject" at bounding box center [849, 278] width 149 height 17
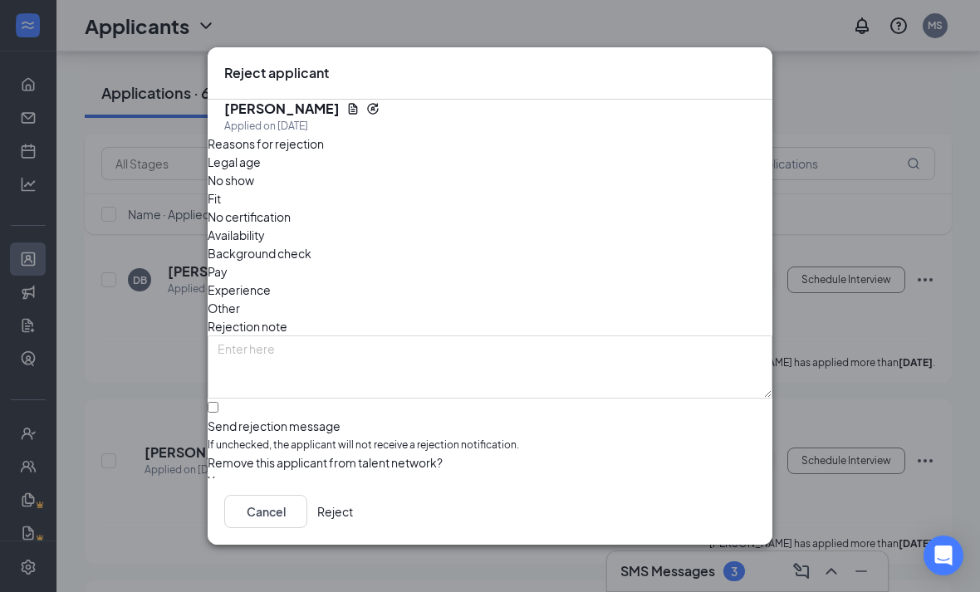
click at [353, 528] on button "Reject" at bounding box center [335, 511] width 36 height 33
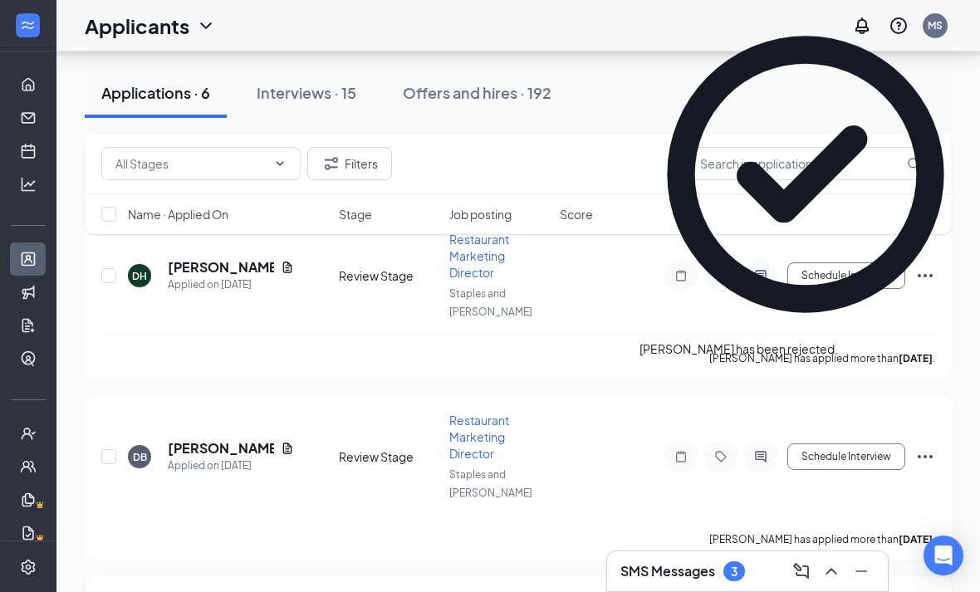
scroll to position [439, 0]
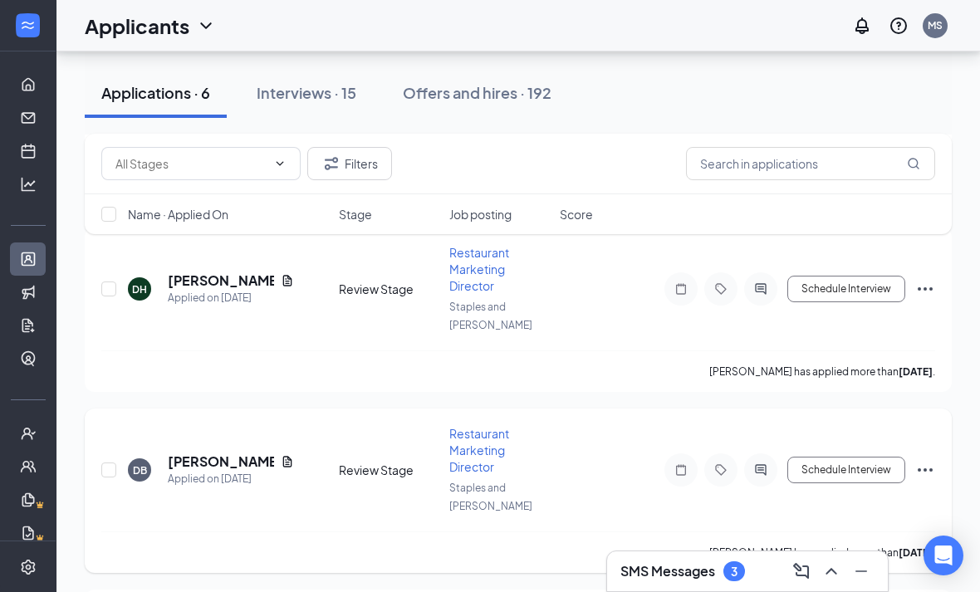
click at [931, 460] on icon "Ellipses" at bounding box center [925, 470] width 20 height 20
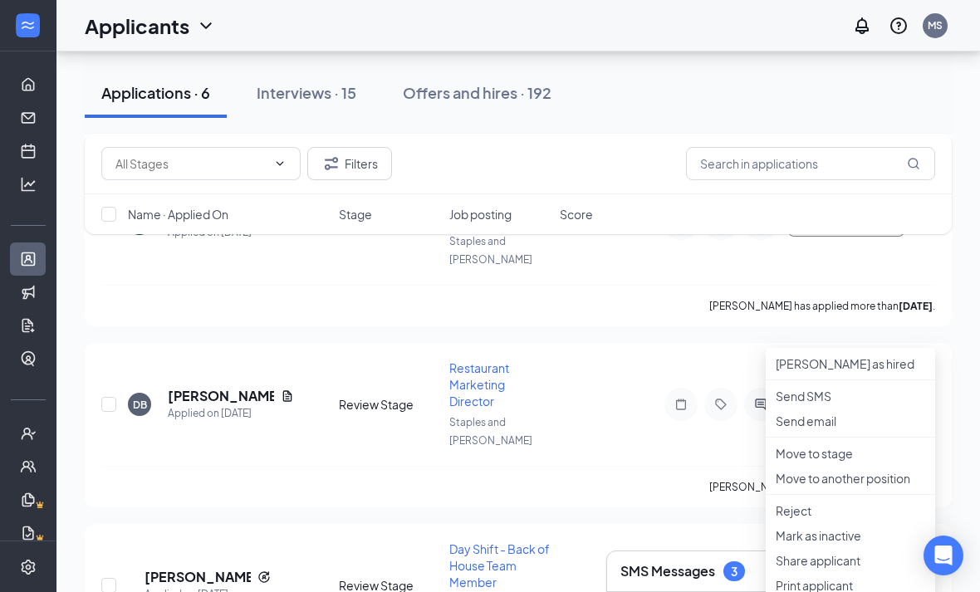
scroll to position [509, 0]
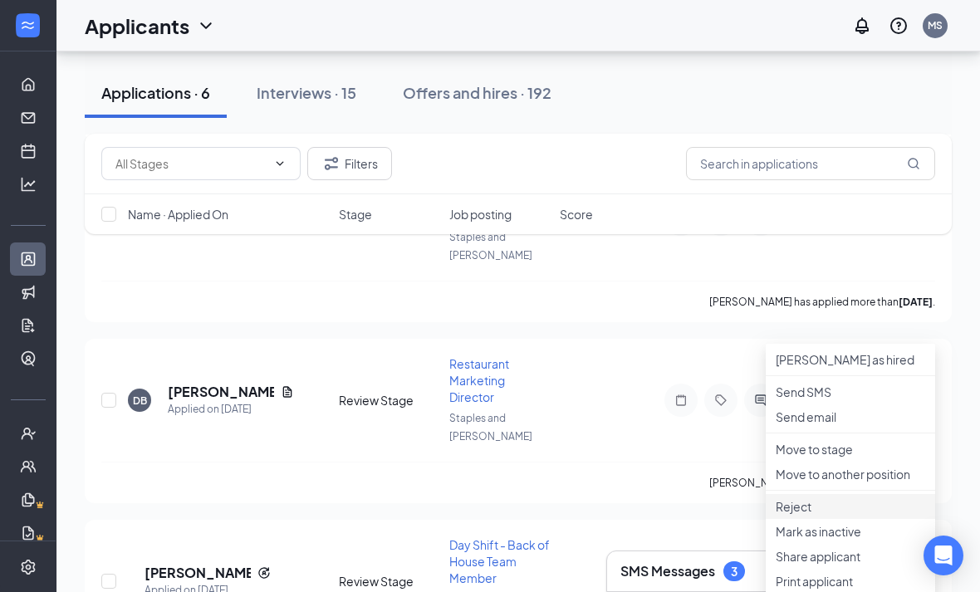
click at [814, 519] on li "Reject" at bounding box center [849, 506] width 169 height 25
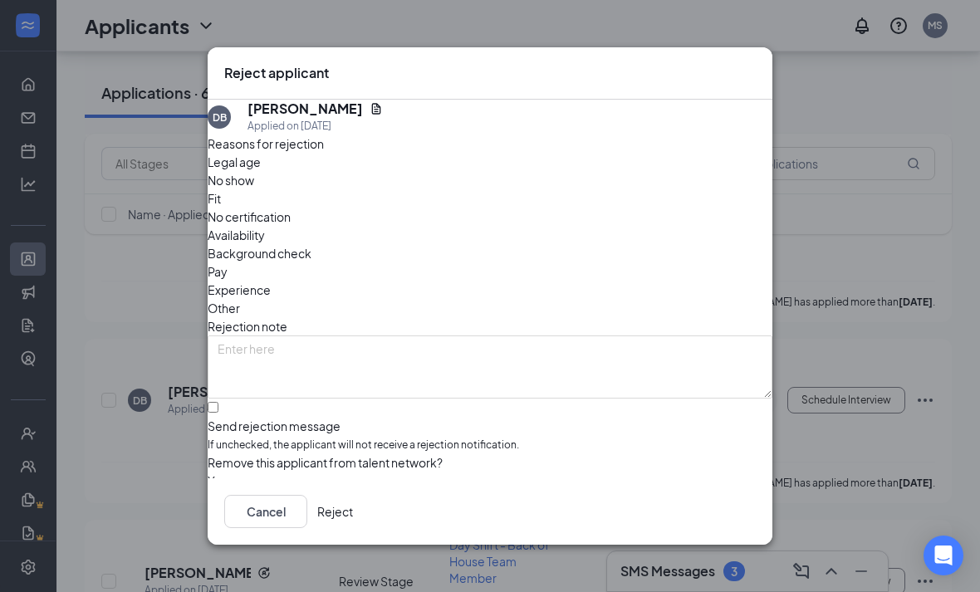
click at [353, 528] on button "Reject" at bounding box center [335, 511] width 36 height 33
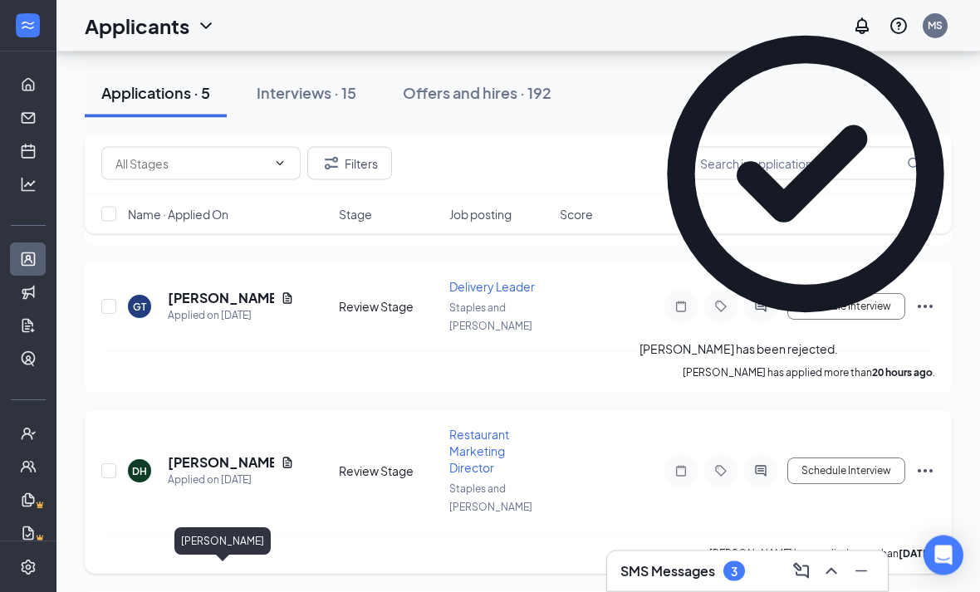
scroll to position [242, 0]
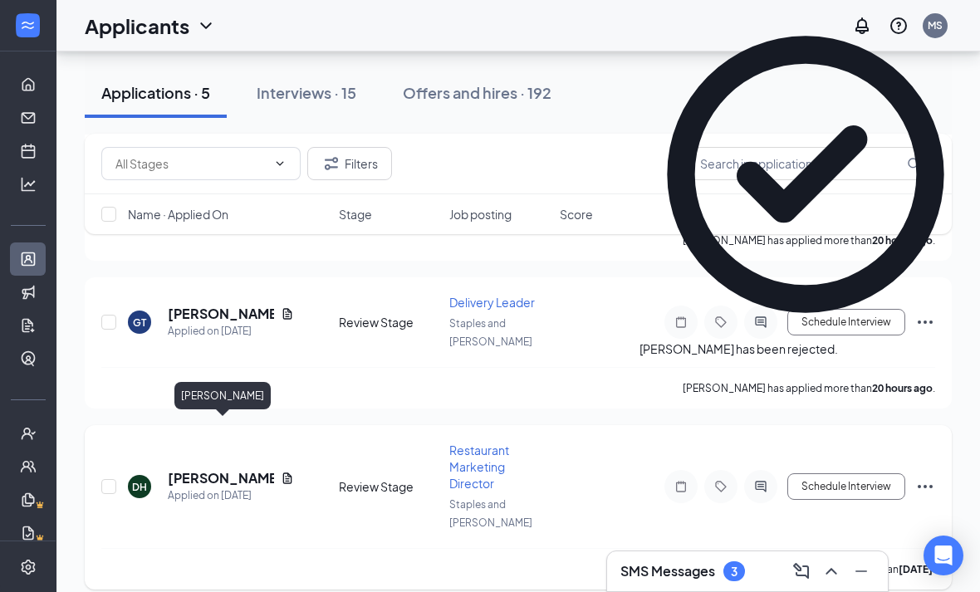
click at [230, 469] on h5 "[PERSON_NAME]" at bounding box center [221, 478] width 106 height 18
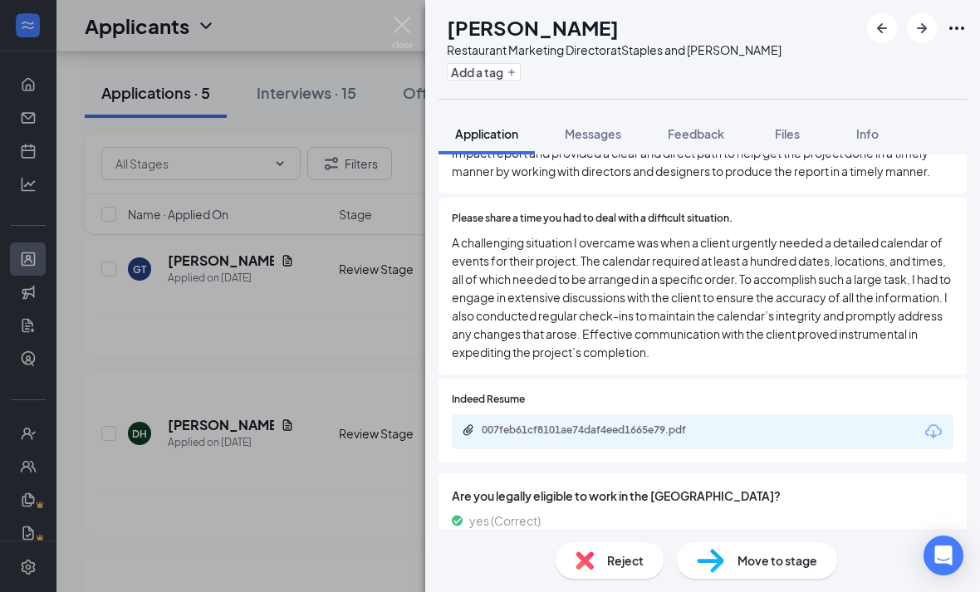
scroll to position [941, 0]
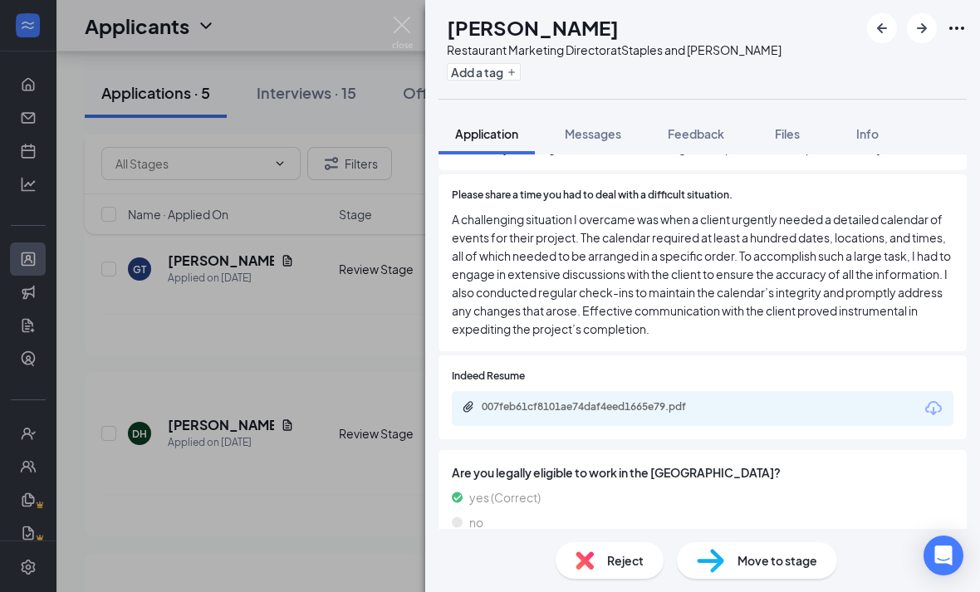
click at [403, 21] on img at bounding box center [402, 33] width 21 height 32
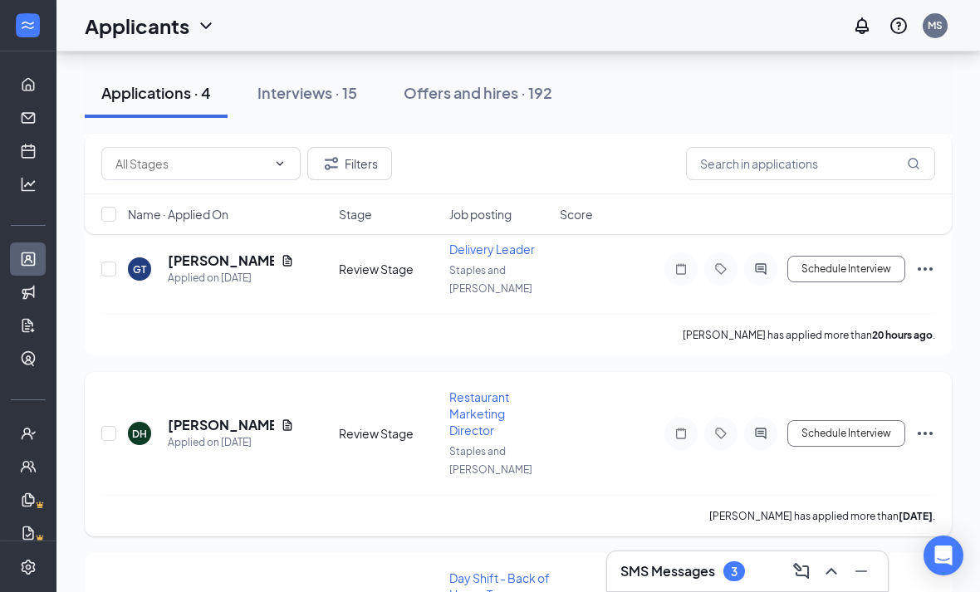
click at [931, 423] on icon "Ellipses" at bounding box center [925, 433] width 20 height 20
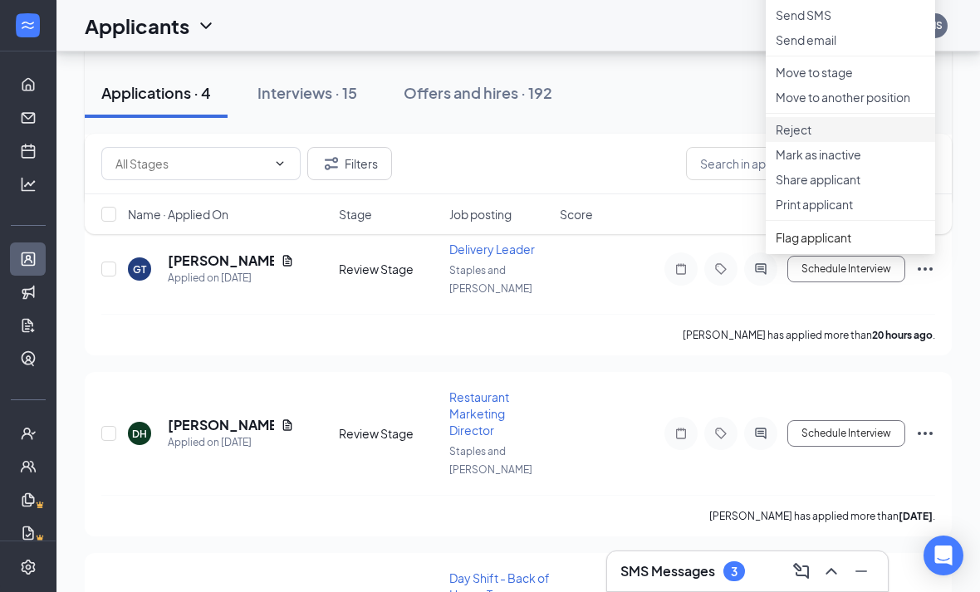
click at [803, 138] on p "Reject" at bounding box center [849, 129] width 149 height 17
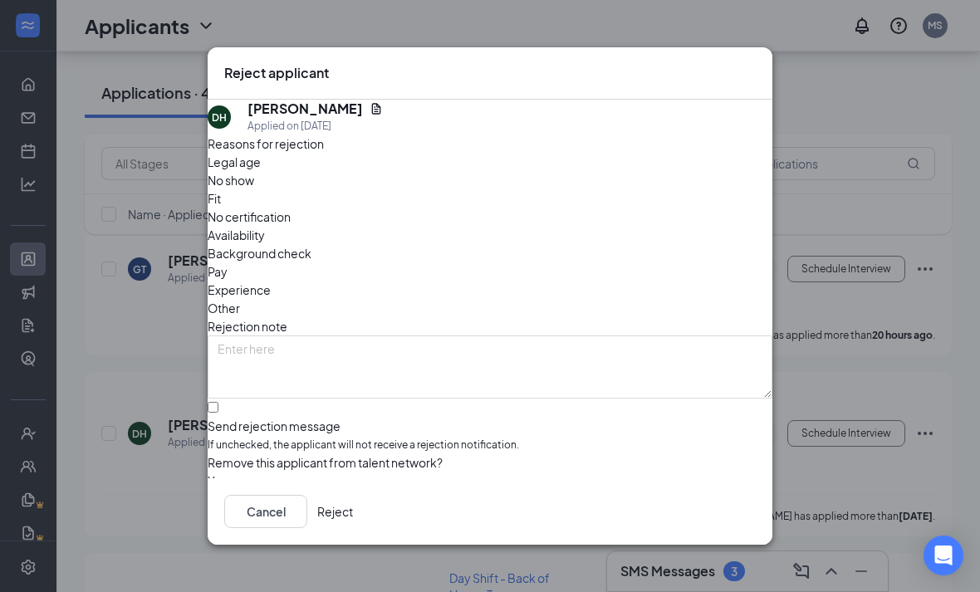
click at [353, 526] on button "Reject" at bounding box center [335, 511] width 36 height 33
